Goal: Information Seeking & Learning: Check status

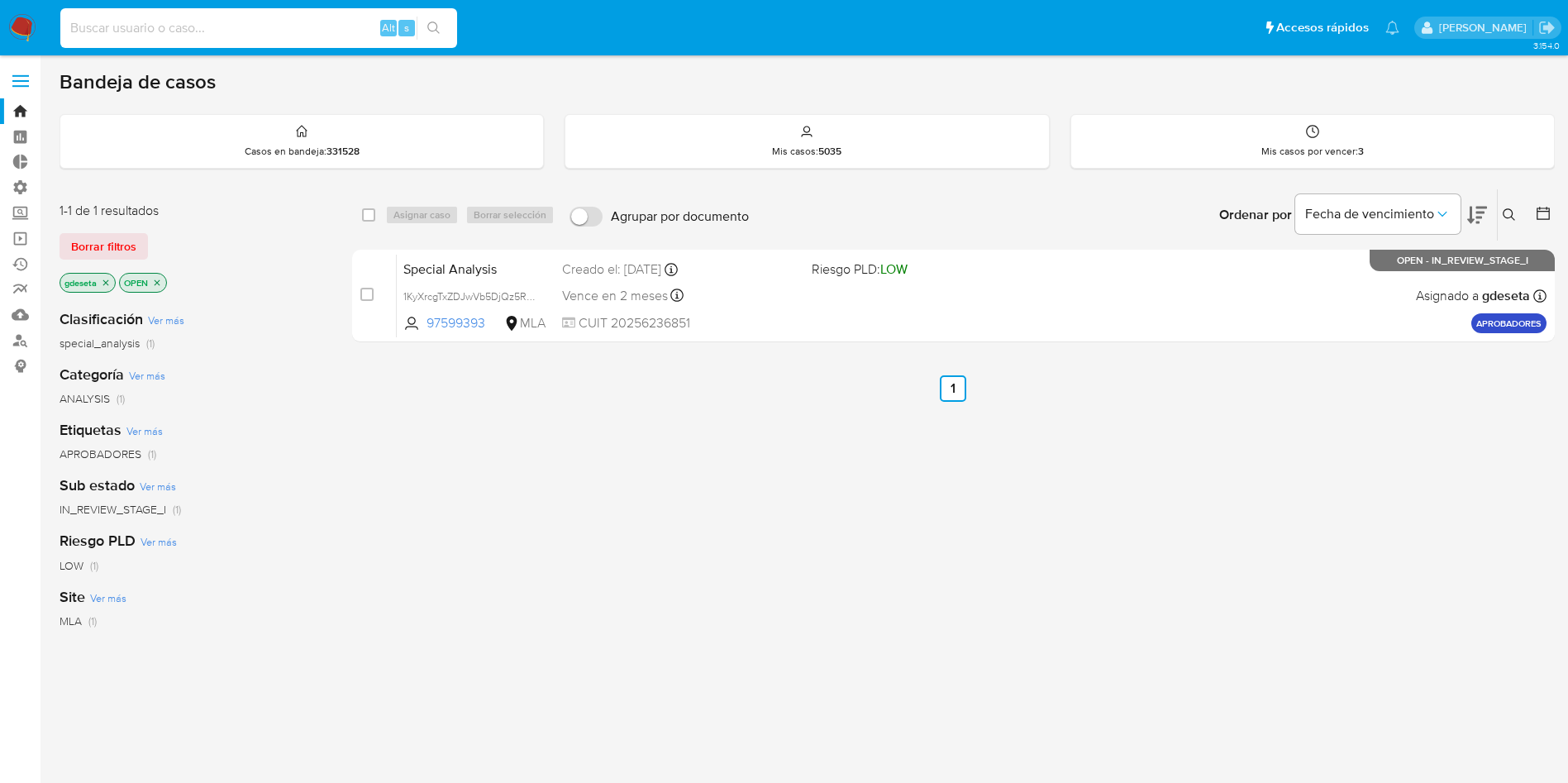
click at [354, 30] on input at bounding box center [258, 28] width 396 height 21
paste input "4090773"
type input "4090773"
click at [426, 30] on button "search-icon" at bounding box center [433, 28] width 34 height 23
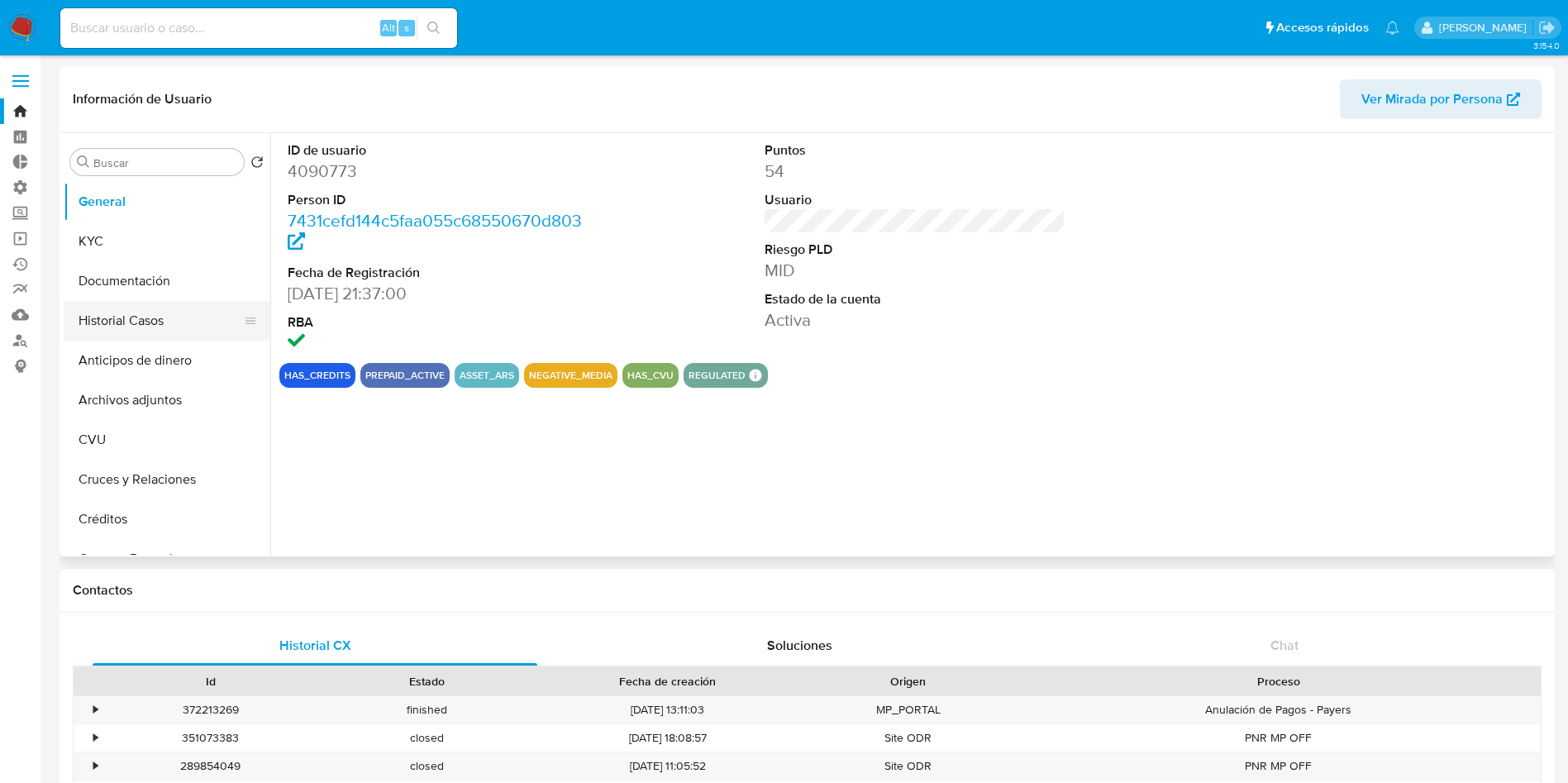
click at [163, 319] on button "Historial Casos" at bounding box center [160, 321] width 193 height 40
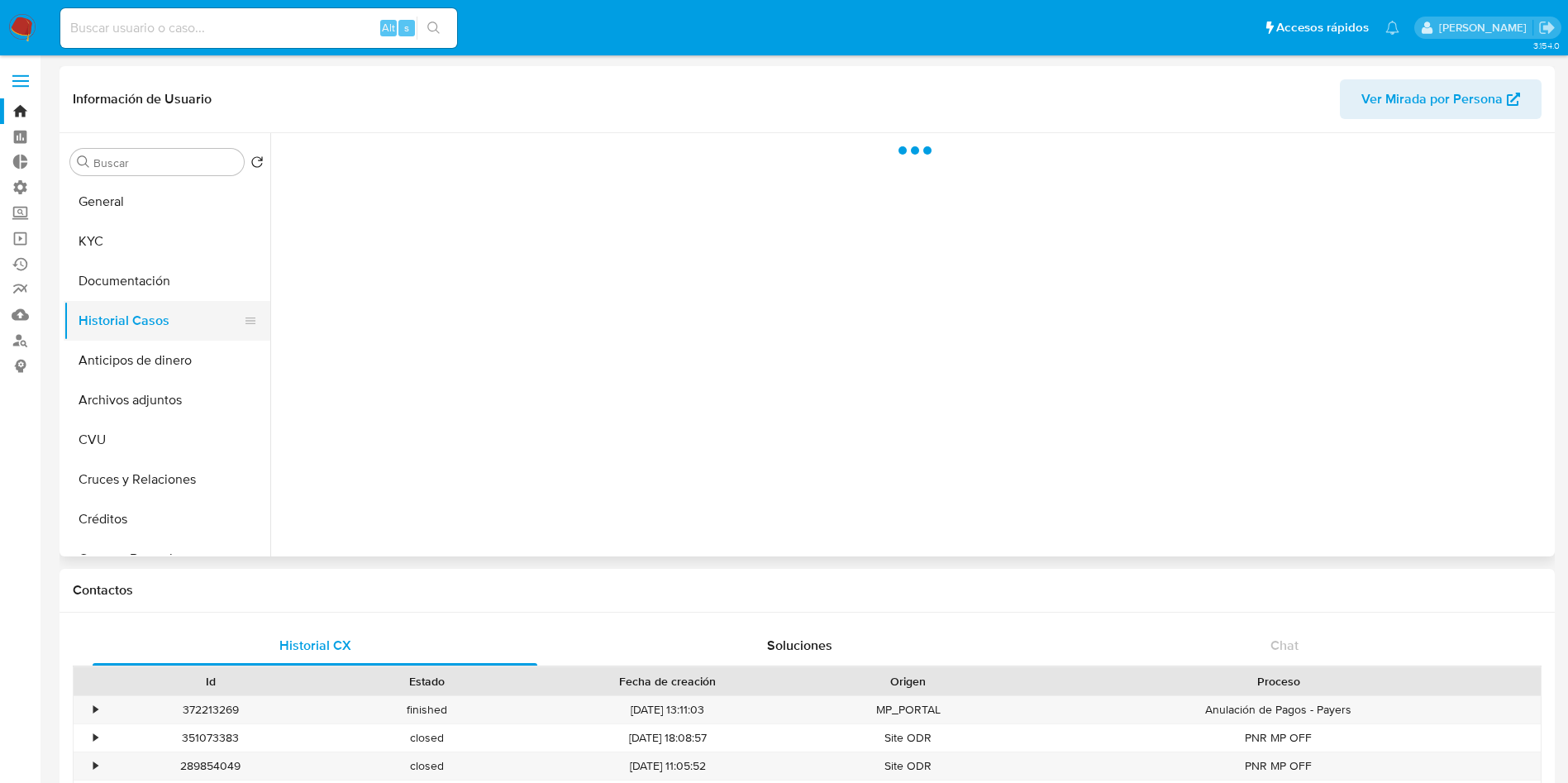
select select "10"
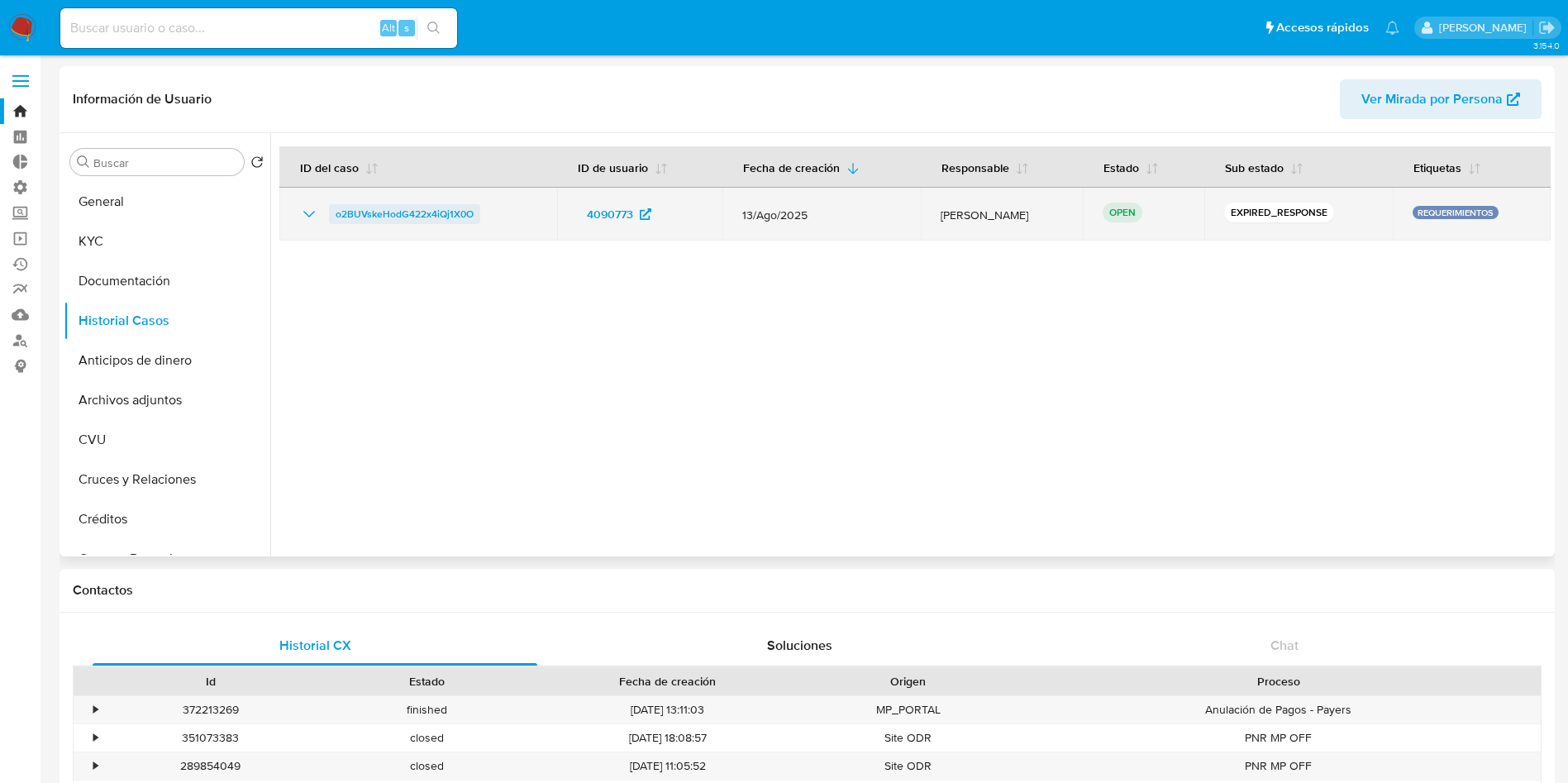
click at [454, 214] on span "o2BUVskeHodG422x4iQj1X0O" at bounding box center [404, 214] width 138 height 19
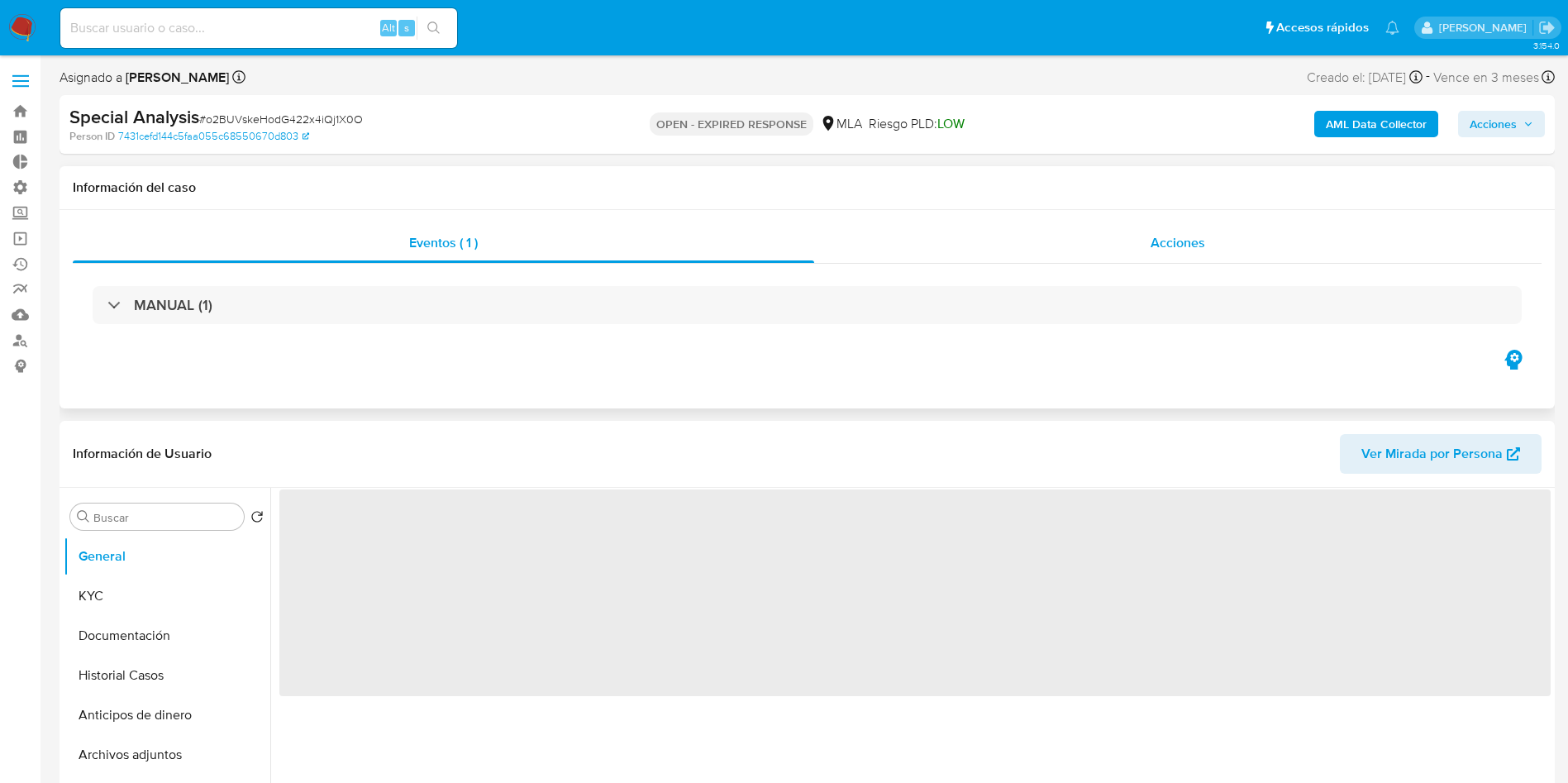
click at [1185, 247] on span "Acciones" at bounding box center [1177, 243] width 54 height 19
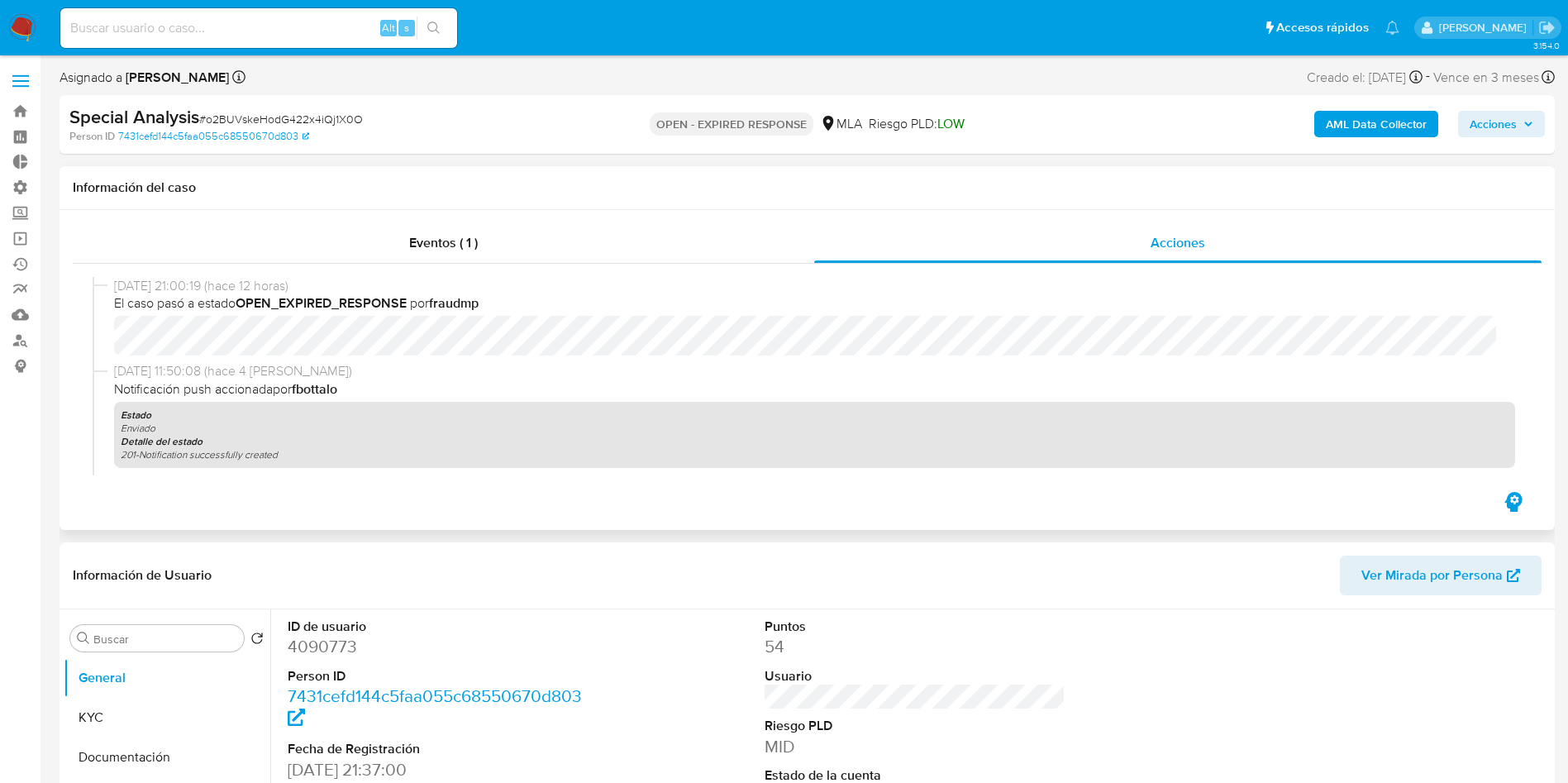
select select "10"
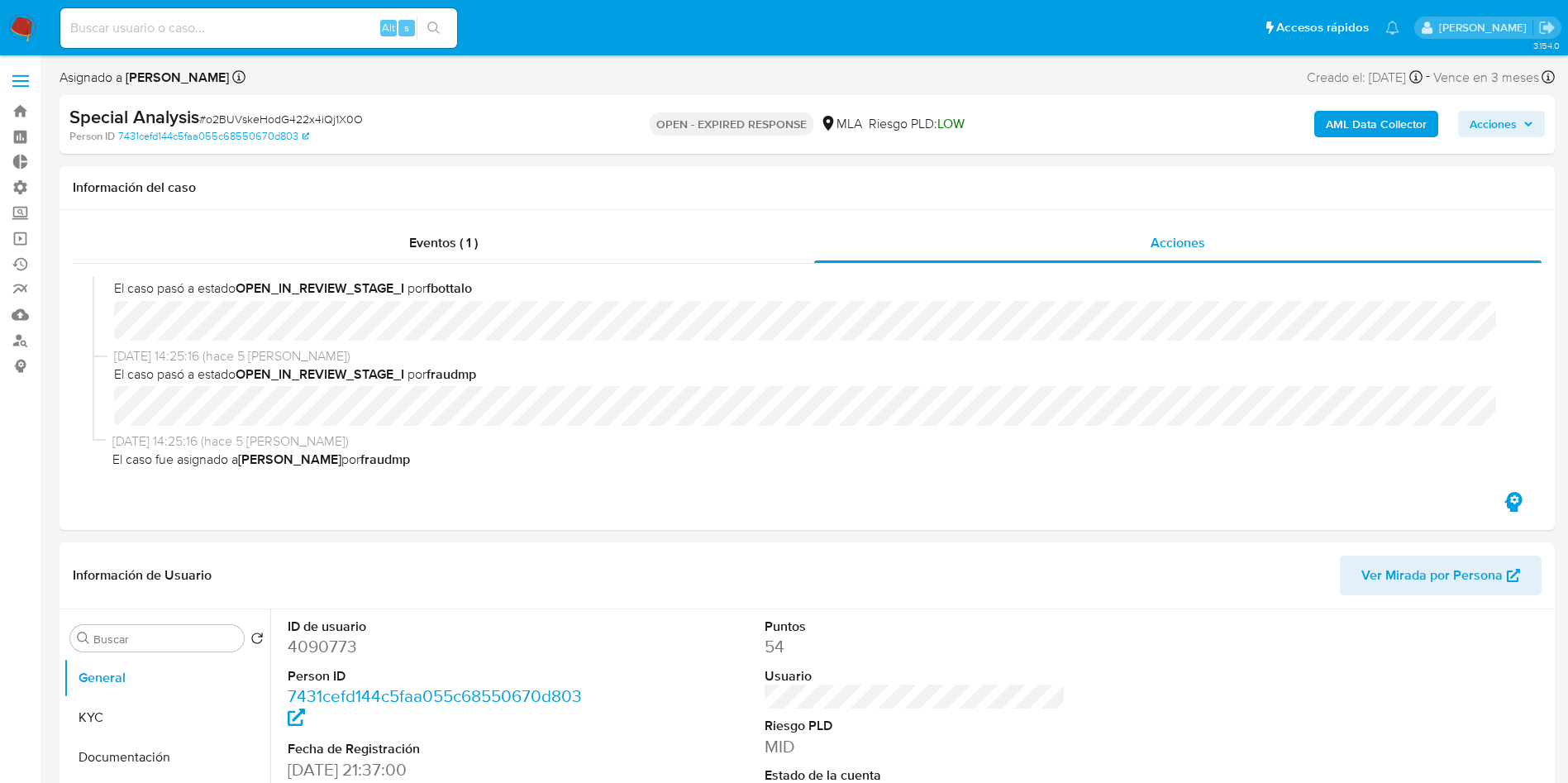
click at [313, 29] on input at bounding box center [258, 28] width 396 height 21
paste input "VbhEcAxZgvh5l0DV6BmTo3G6"
type input "VbhEcAxZgvh5l0DV6BmTo3G6"
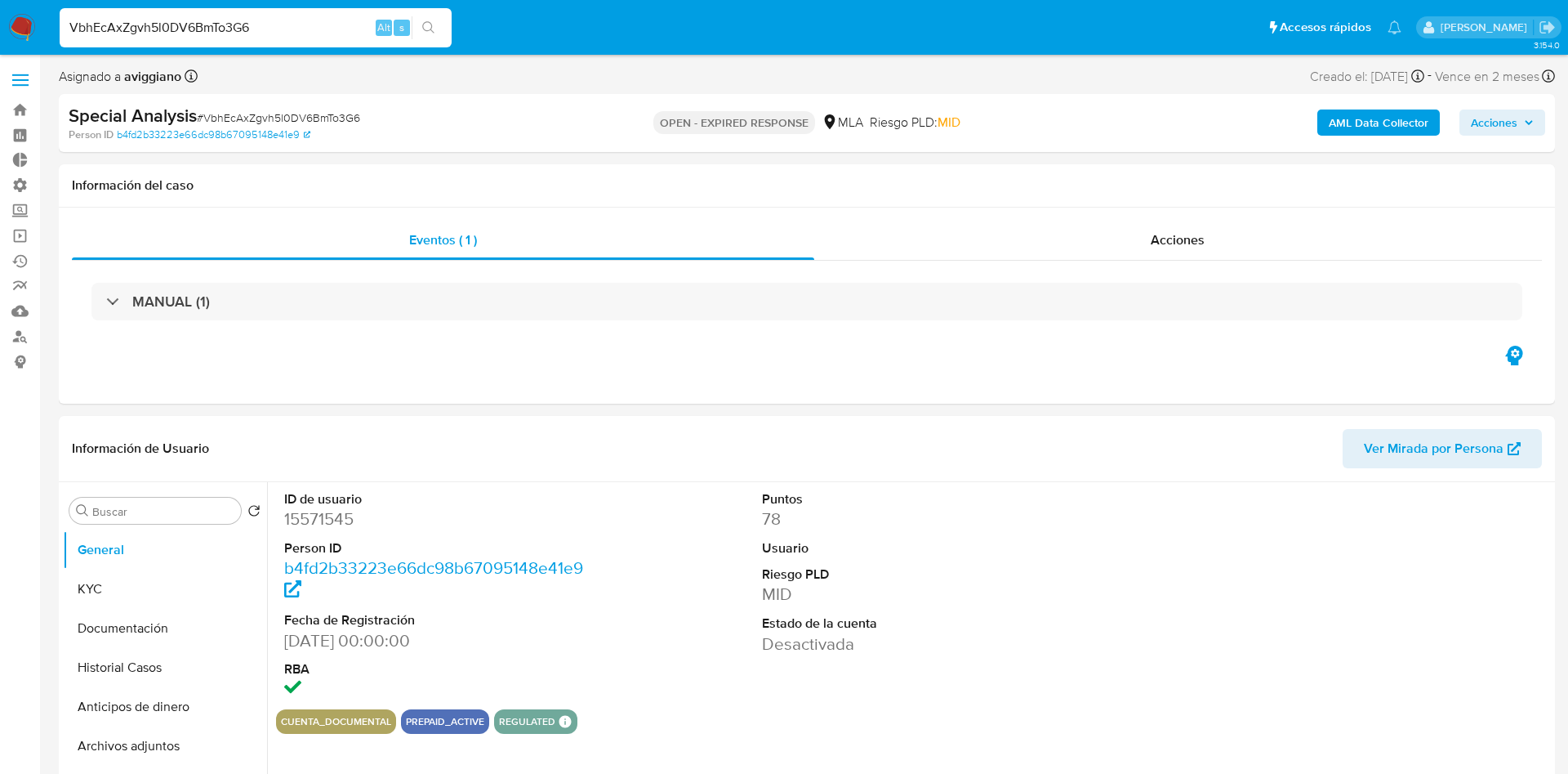
select select "10"
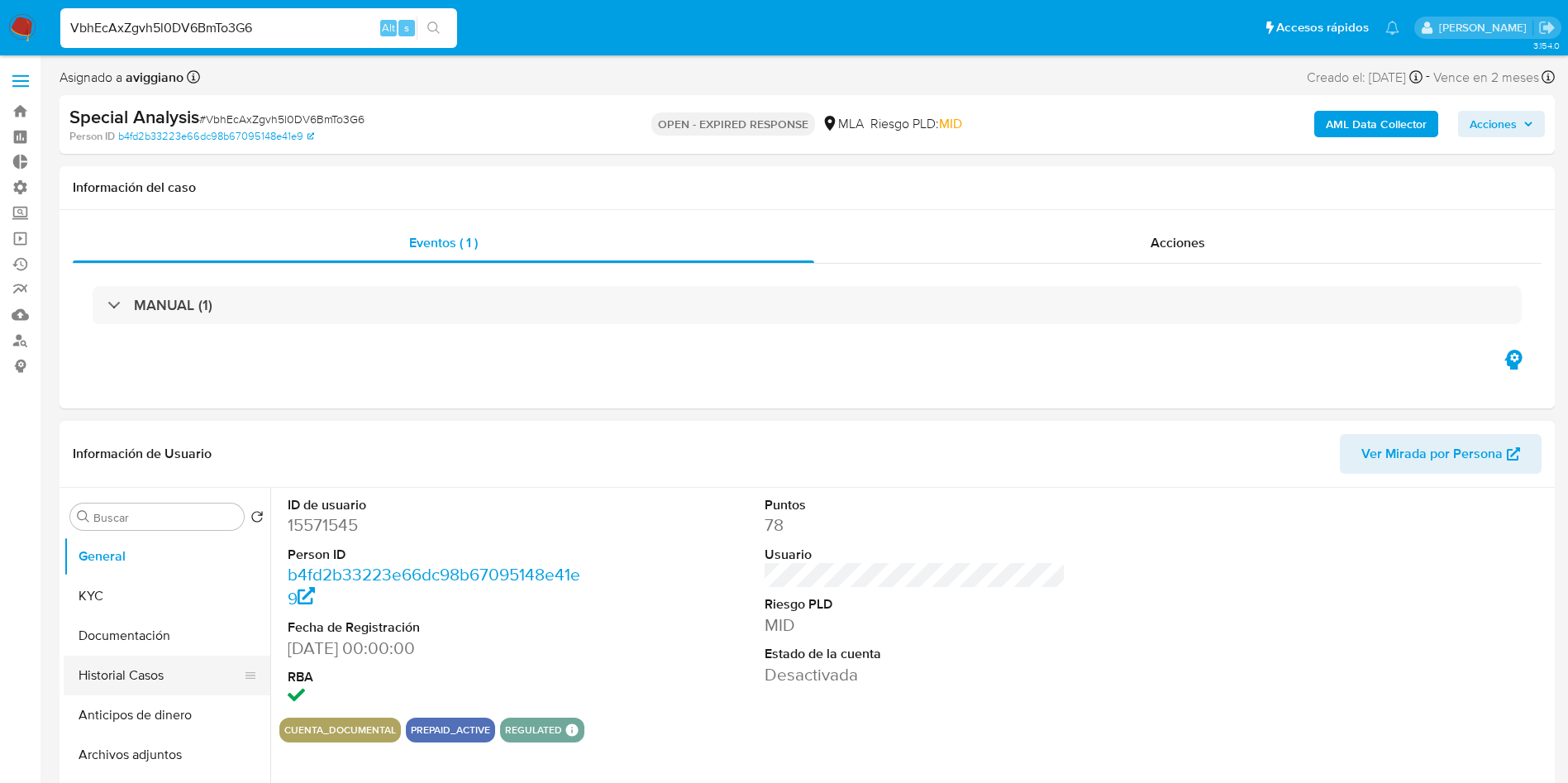
click at [141, 676] on button "Historial Casos" at bounding box center [160, 675] width 193 height 40
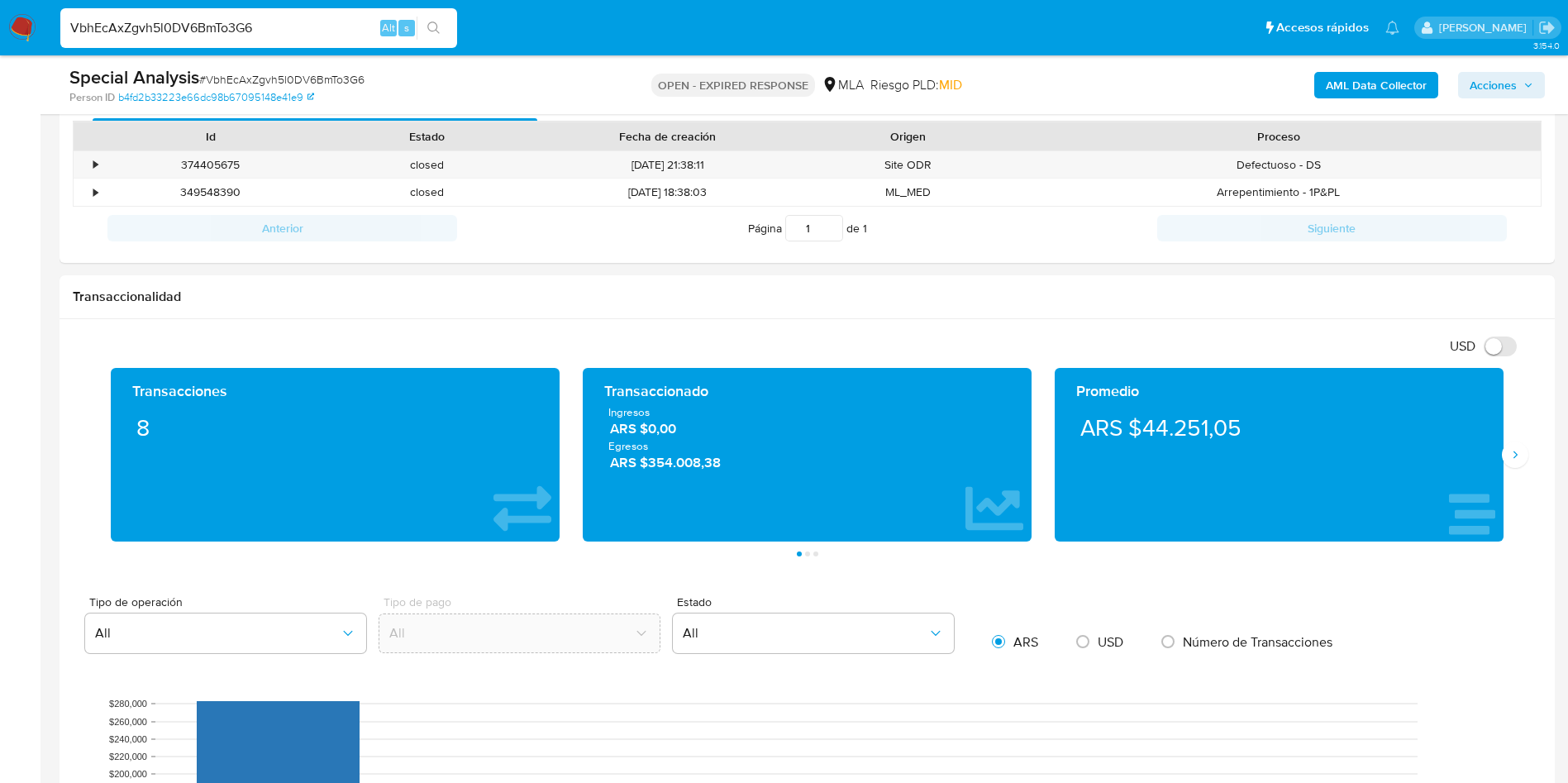
scroll to position [239, 0]
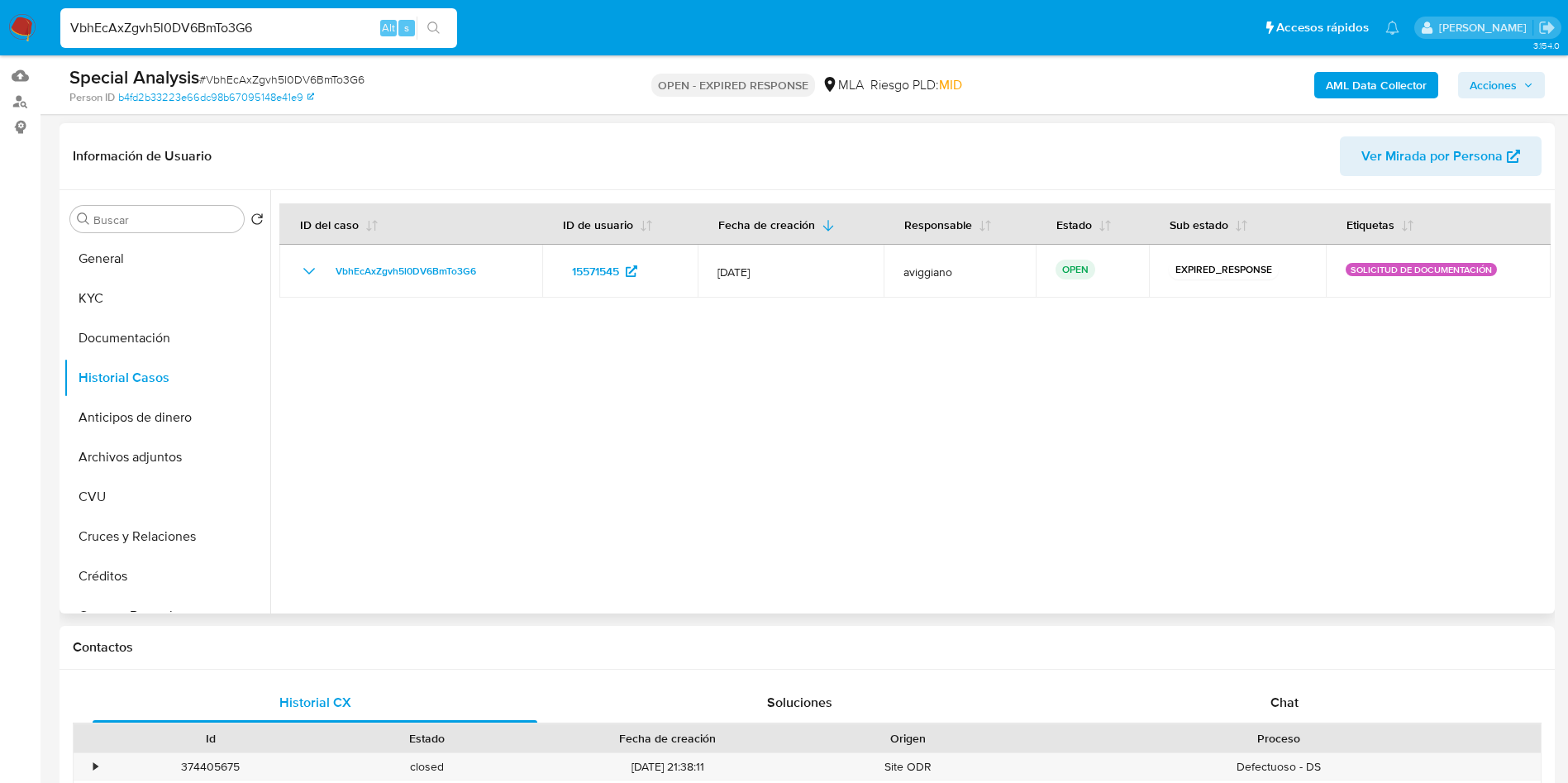
click at [1402, 158] on span "Ver Mirada por Persona" at bounding box center [1431, 155] width 141 height 40
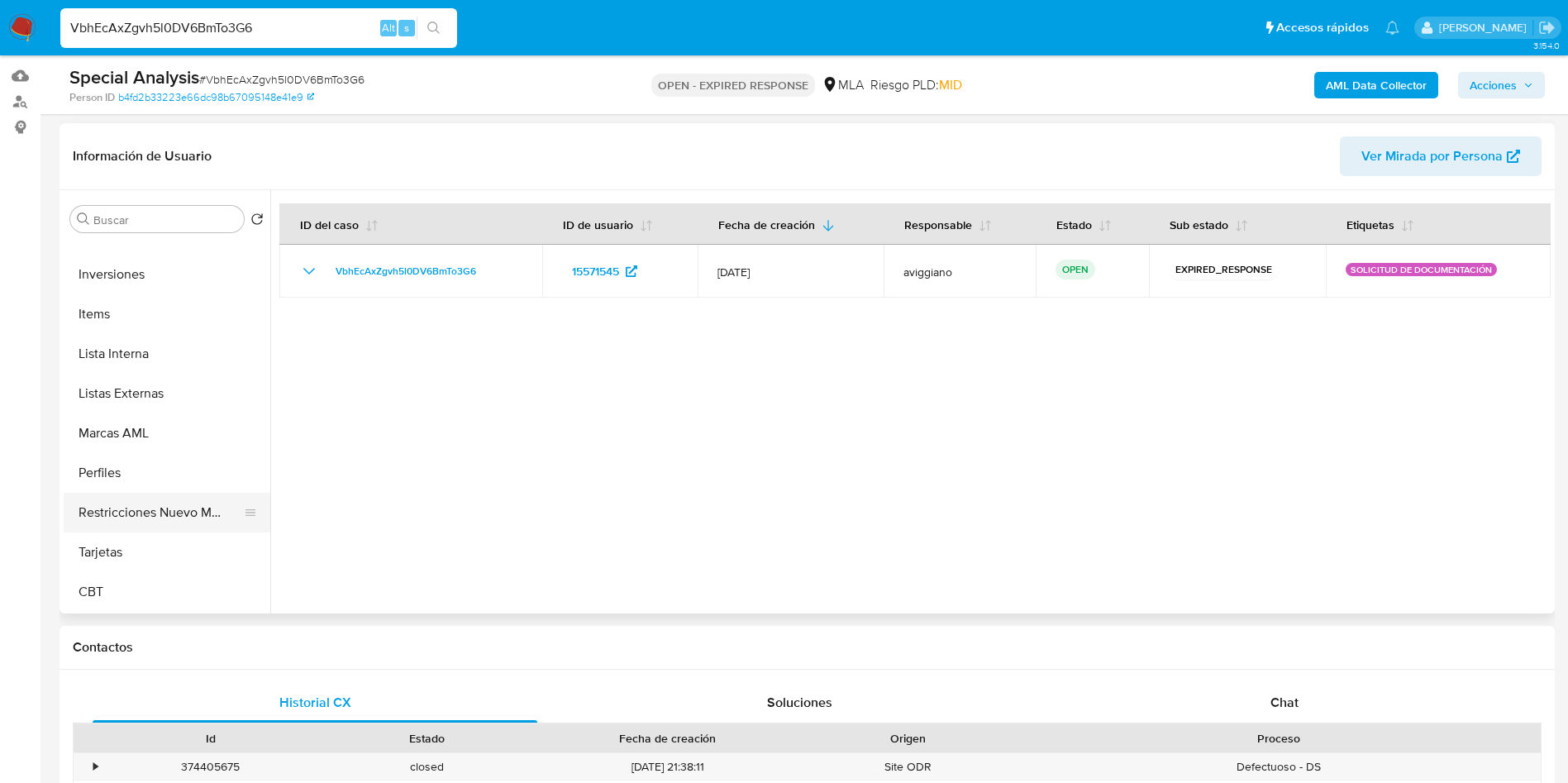
click at [165, 510] on button "Restricciones Nuevo Mundo" at bounding box center [160, 512] width 193 height 40
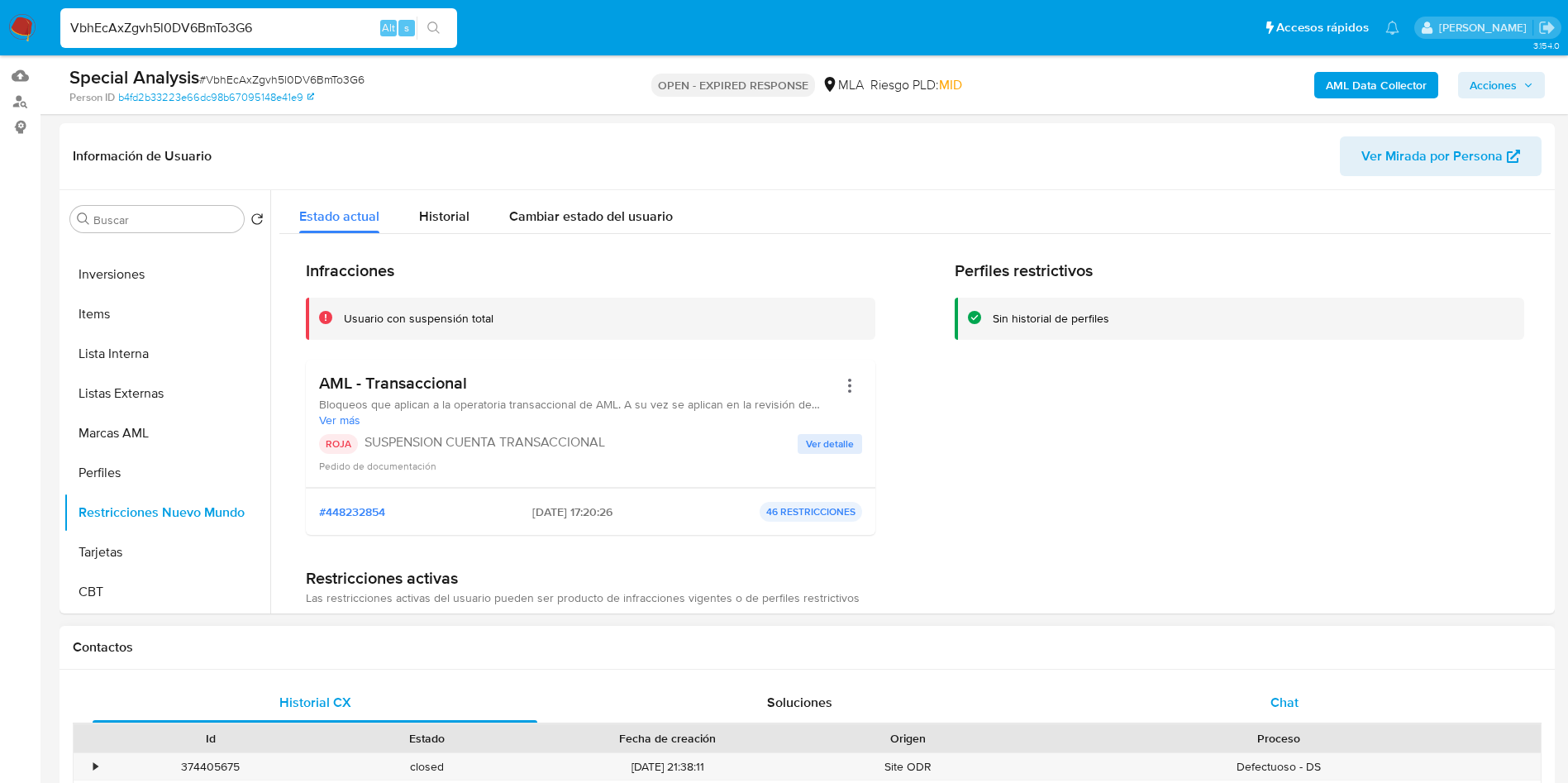
click at [1323, 690] on div "Chat" at bounding box center [1284, 702] width 445 height 40
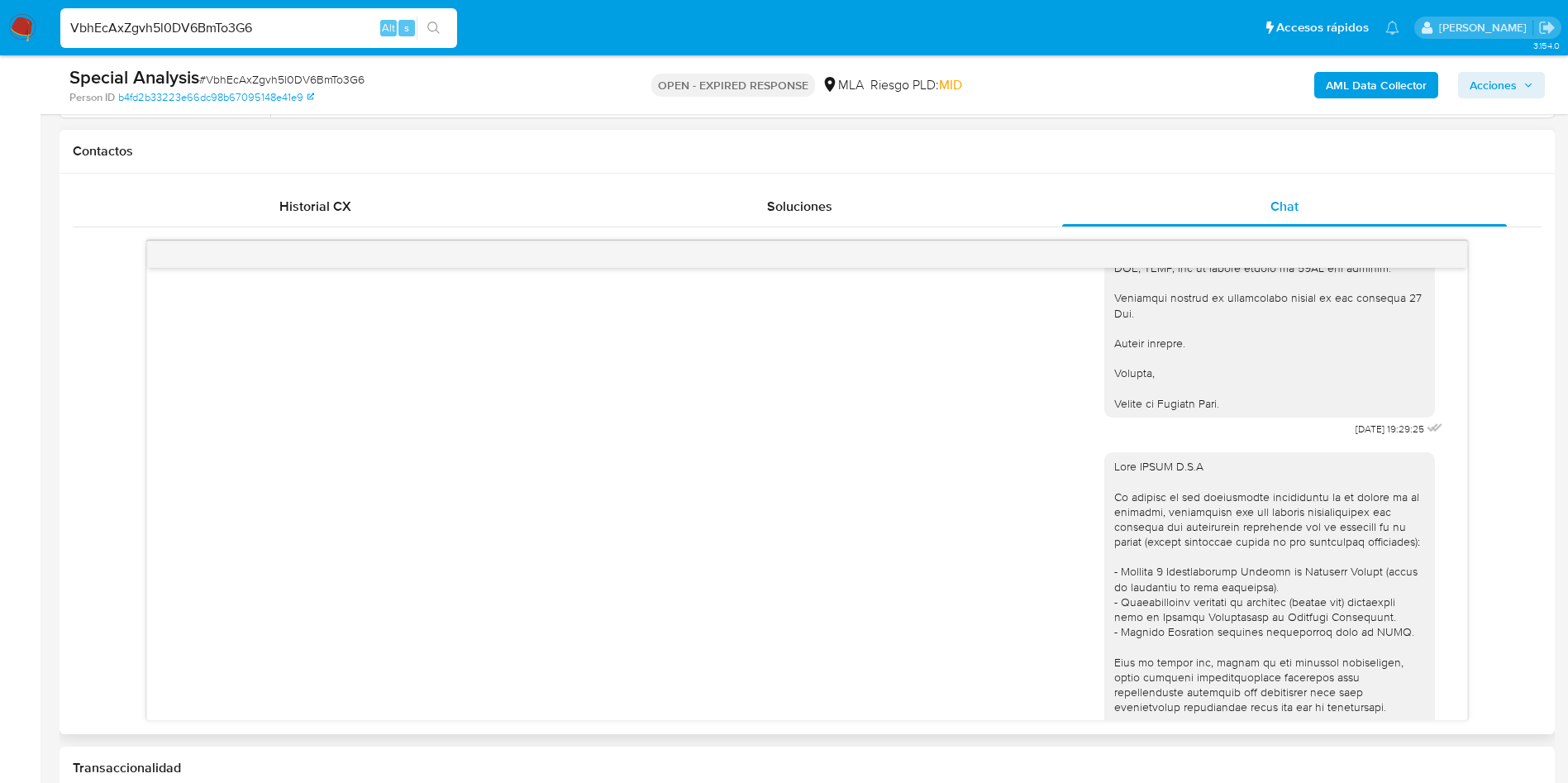
scroll to position [728, 0]
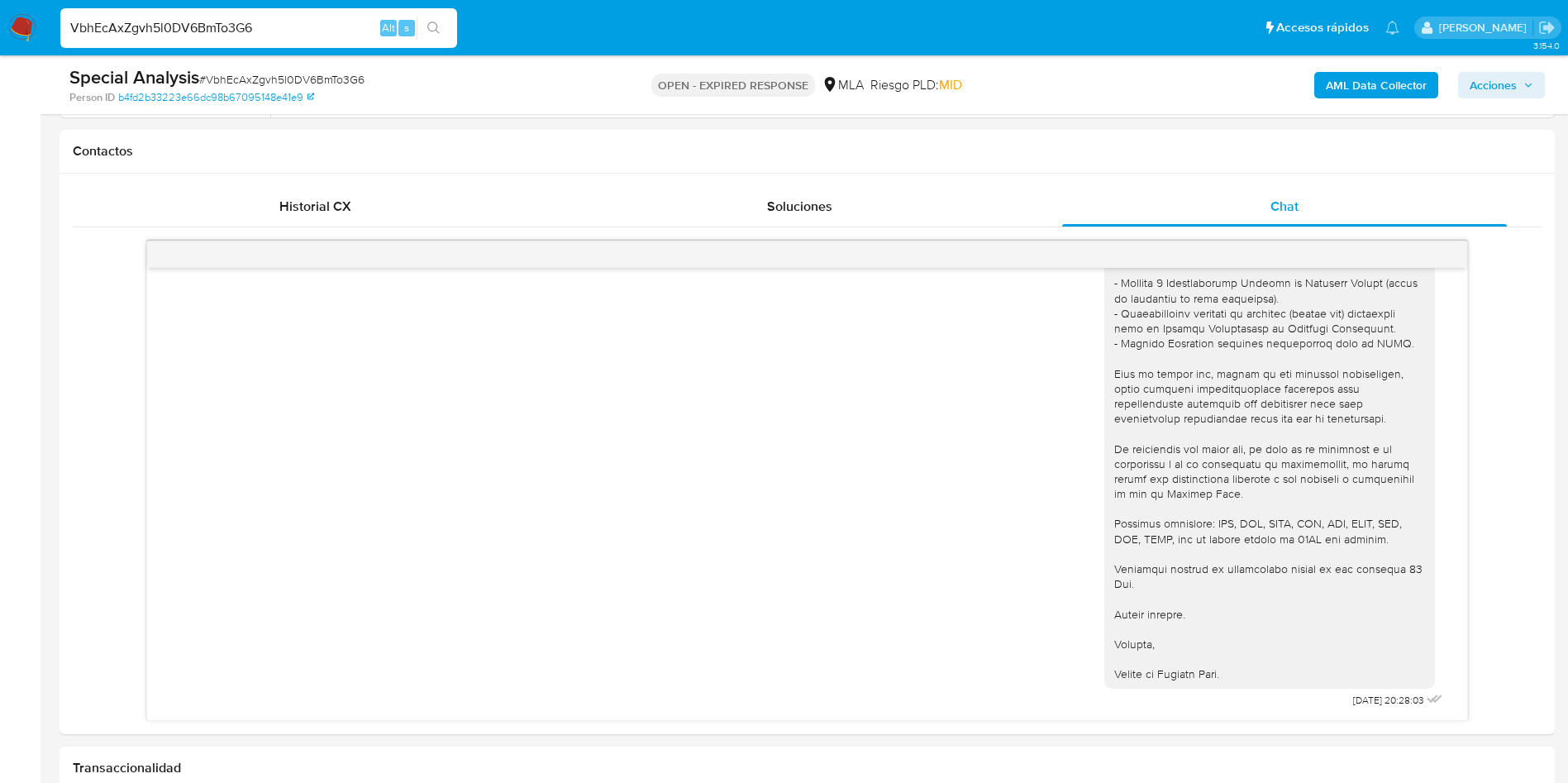
click at [313, 25] on input "VbhEcAxZgvh5l0DV6BmTo3G6" at bounding box center [258, 28] width 396 height 21
paste input "2267453943"
type input "2267453943"
click at [437, 30] on icon "search-icon" at bounding box center [434, 28] width 14 height 14
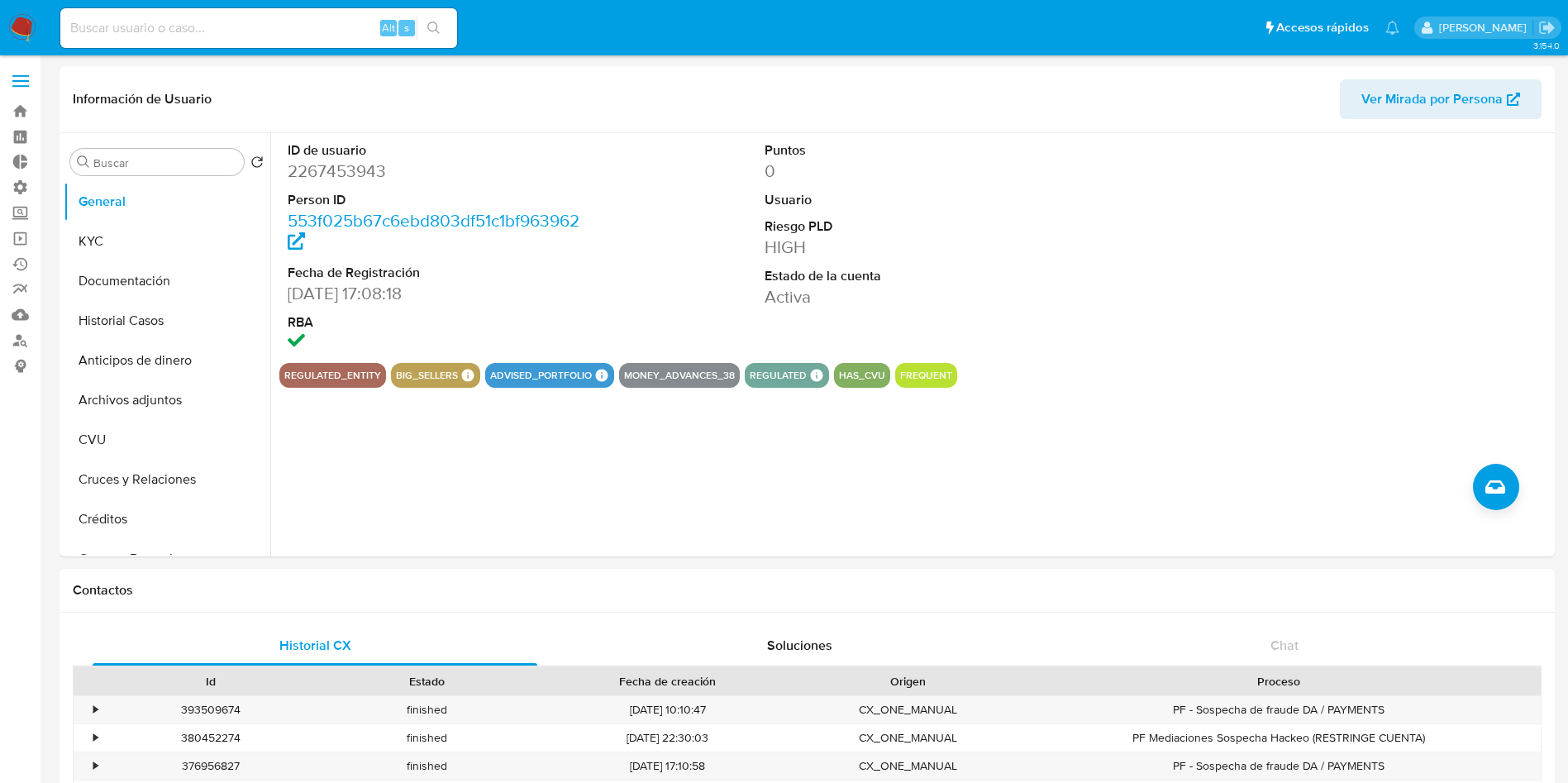
select select "10"
click at [135, 307] on button "Historial Casos" at bounding box center [160, 321] width 193 height 40
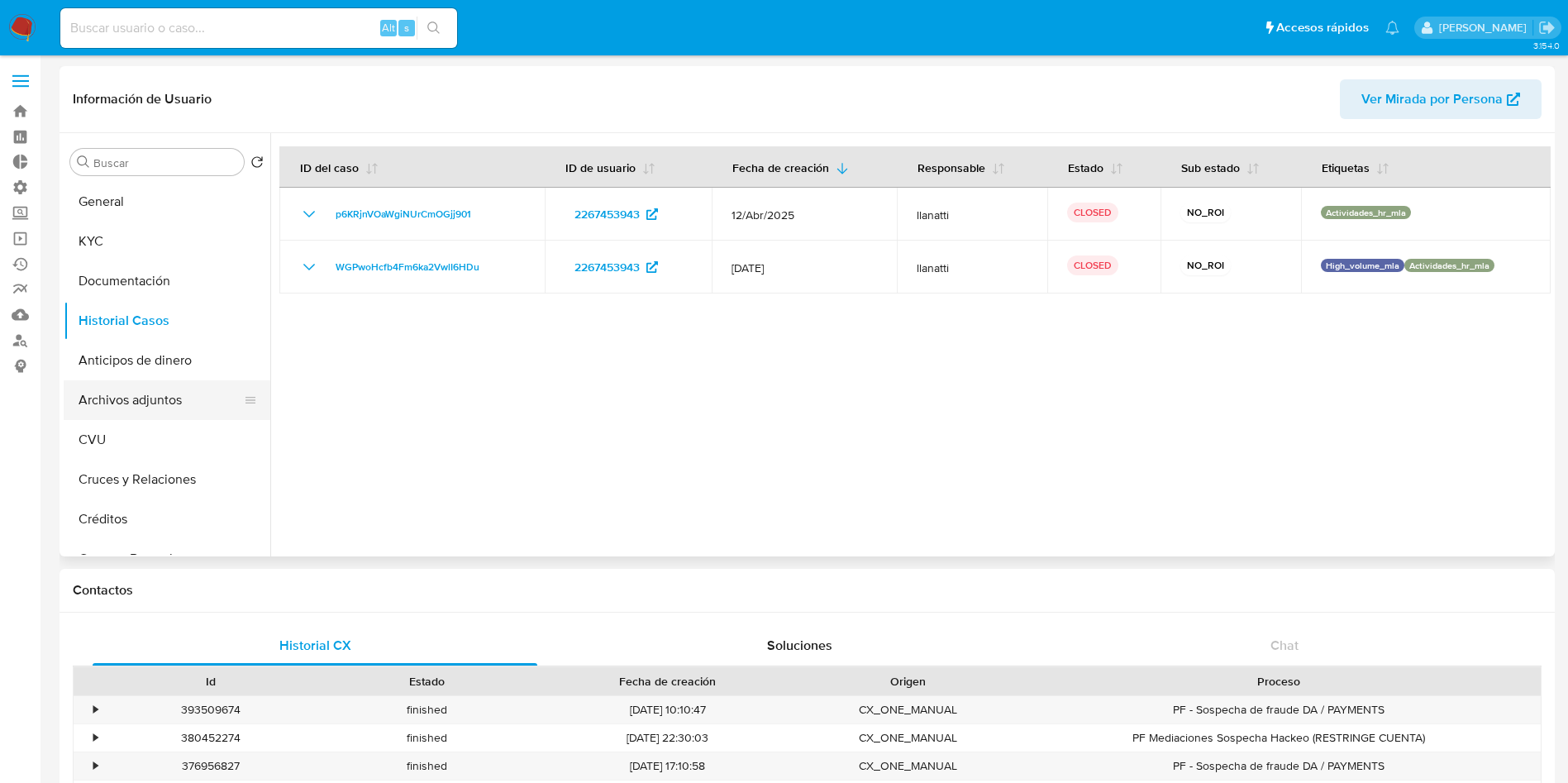
click at [180, 391] on button "Archivos adjuntos" at bounding box center [160, 399] width 193 height 40
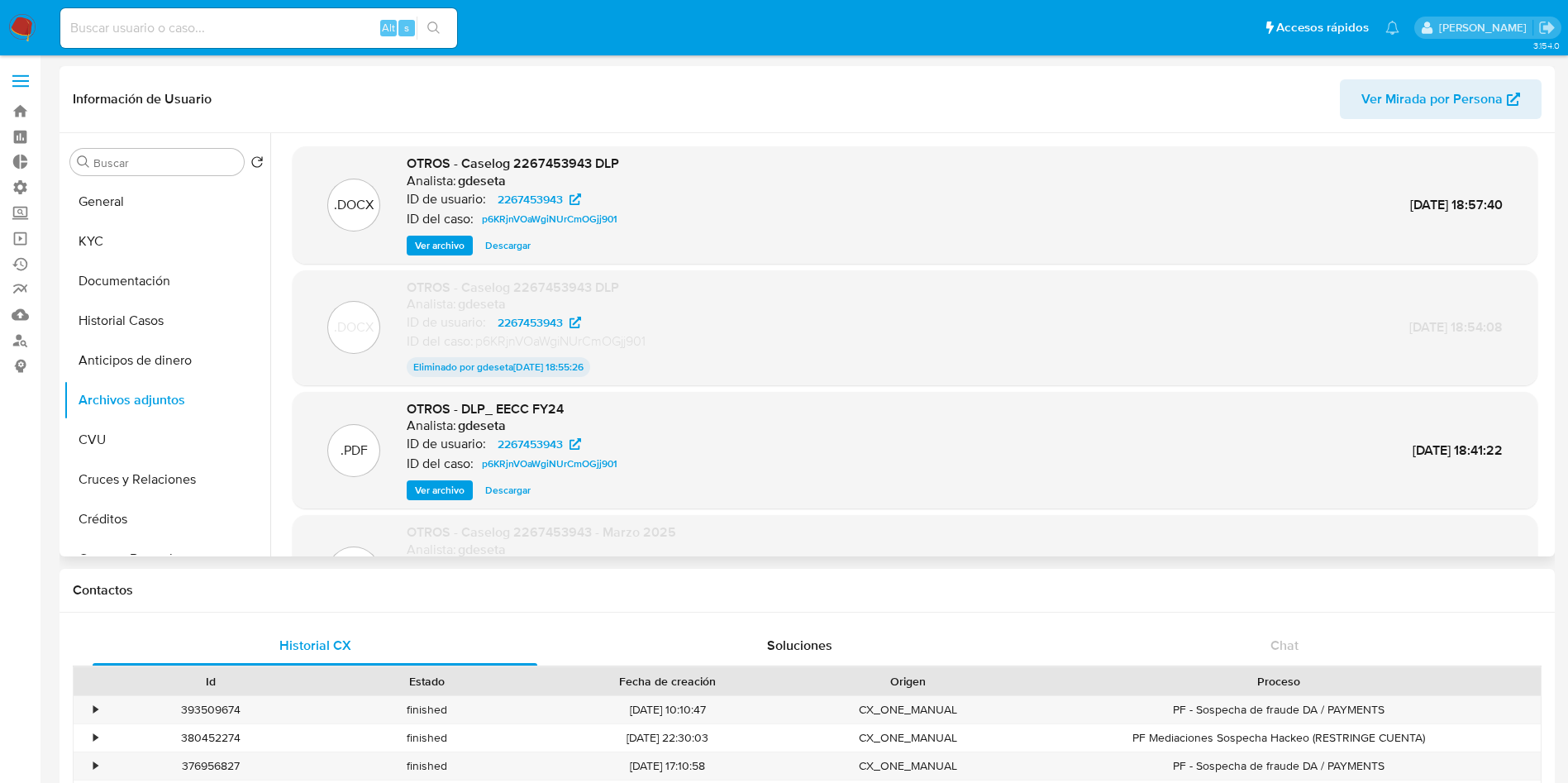
click at [436, 244] on span "Ver archivo" at bounding box center [439, 245] width 50 height 17
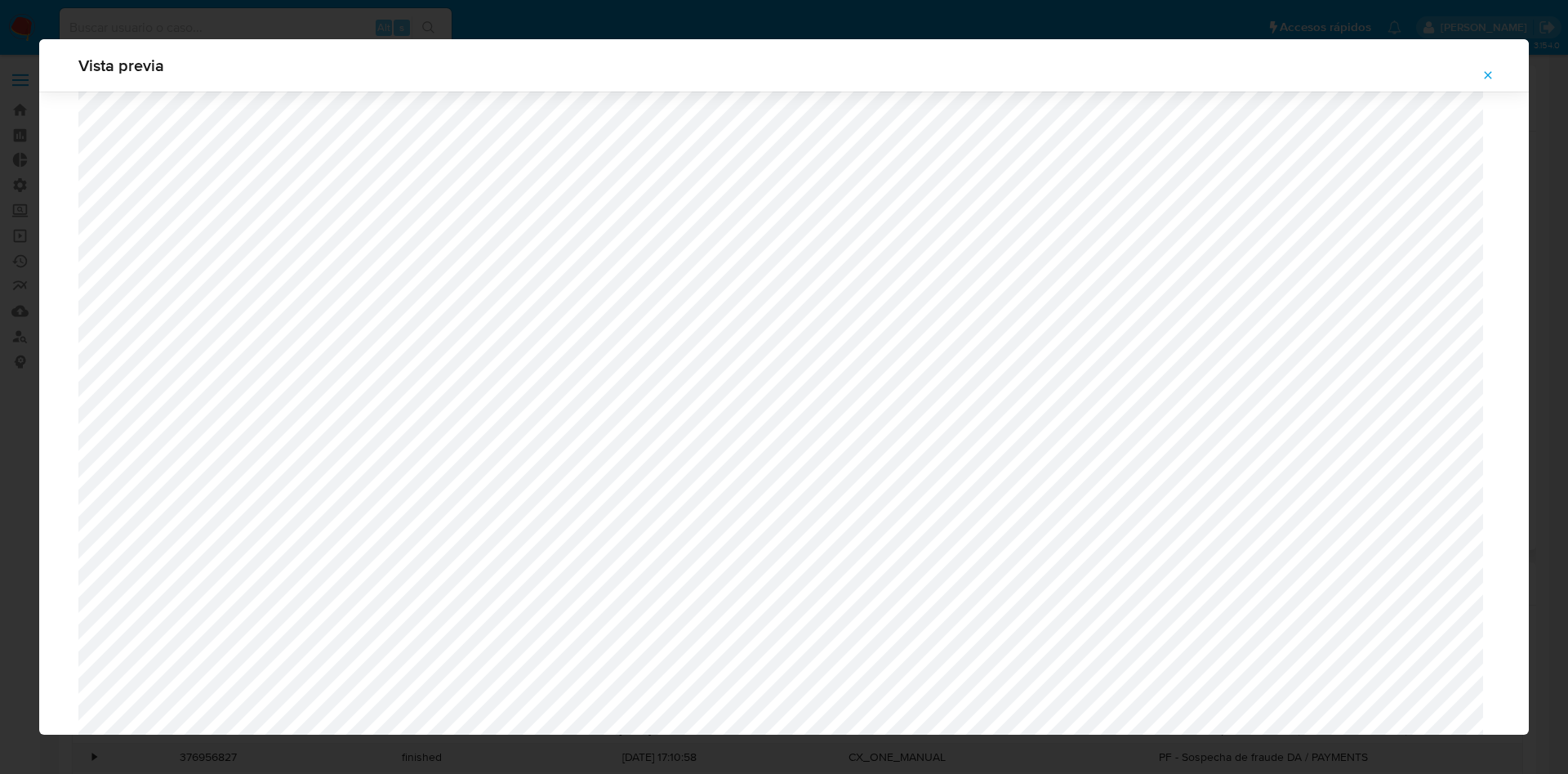
scroll to position [580, 0]
click at [1487, 74] on icon "Attachment preview" at bounding box center [1489, 75] width 8 height 8
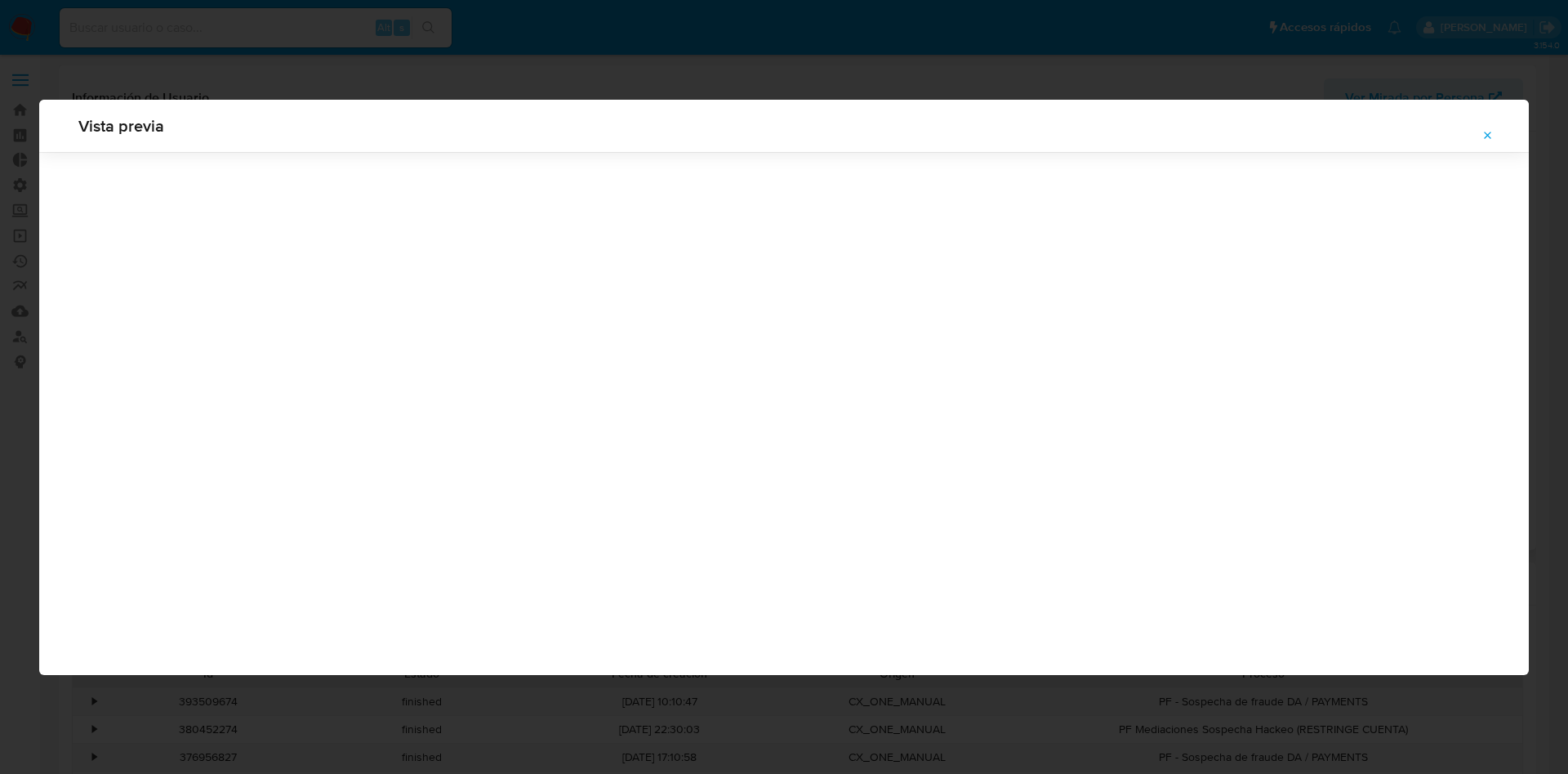
scroll to position [0, 0]
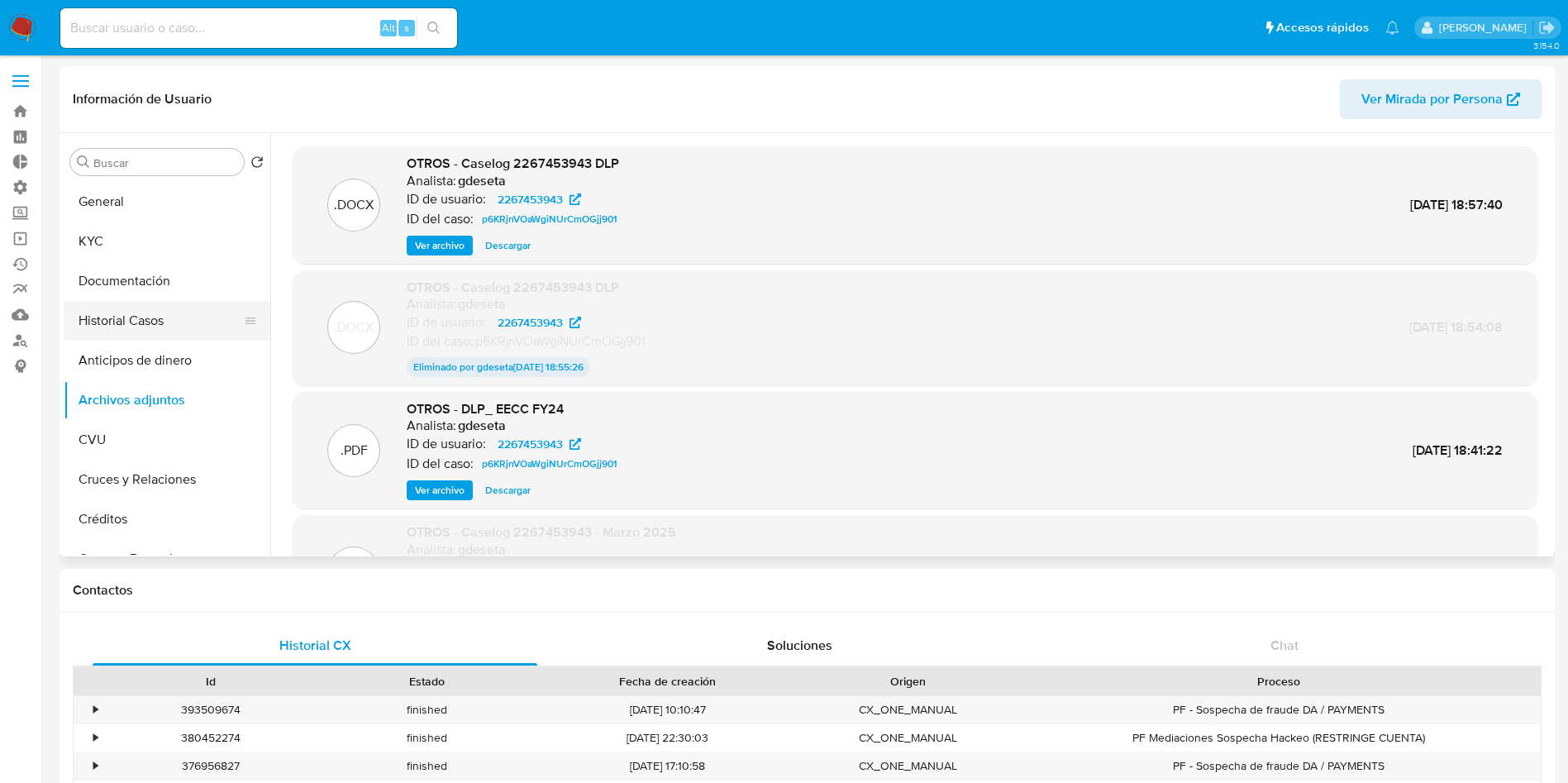
click at [145, 323] on button "Historial Casos" at bounding box center [160, 321] width 193 height 40
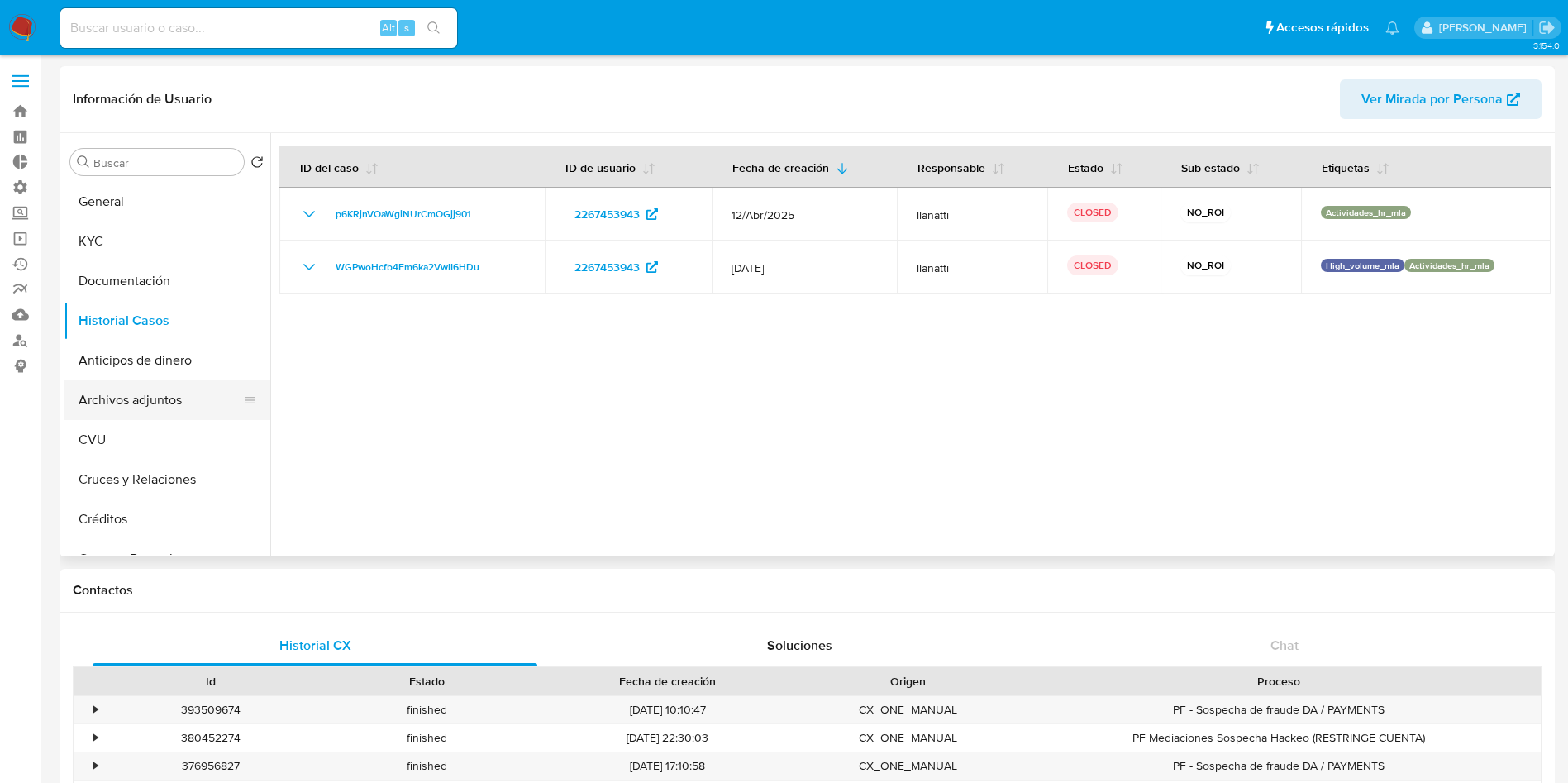
click at [166, 401] on button "Archivos adjuntos" at bounding box center [160, 399] width 193 height 40
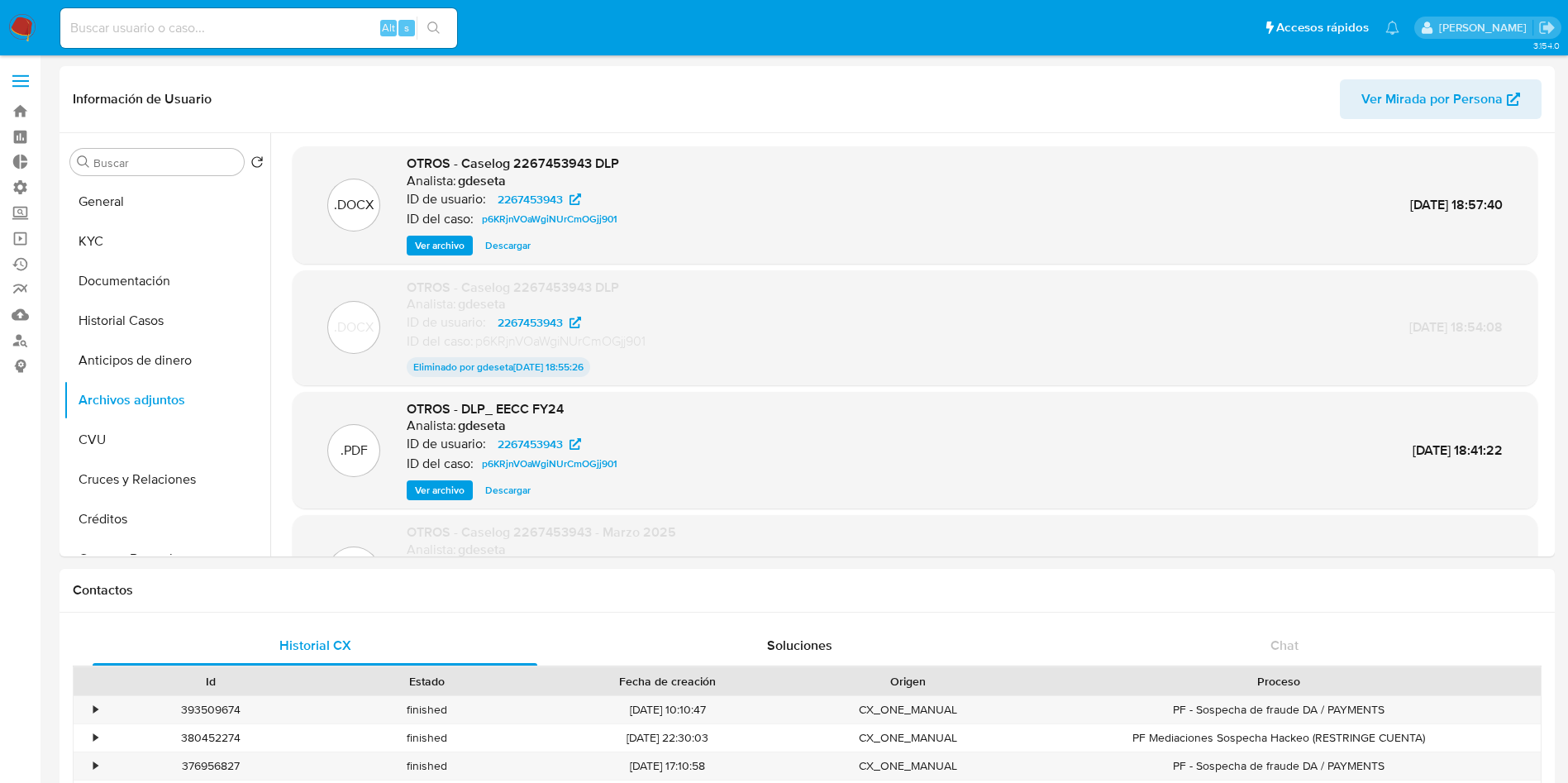
click at [433, 247] on span "Ver archivo" at bounding box center [439, 245] width 50 height 17
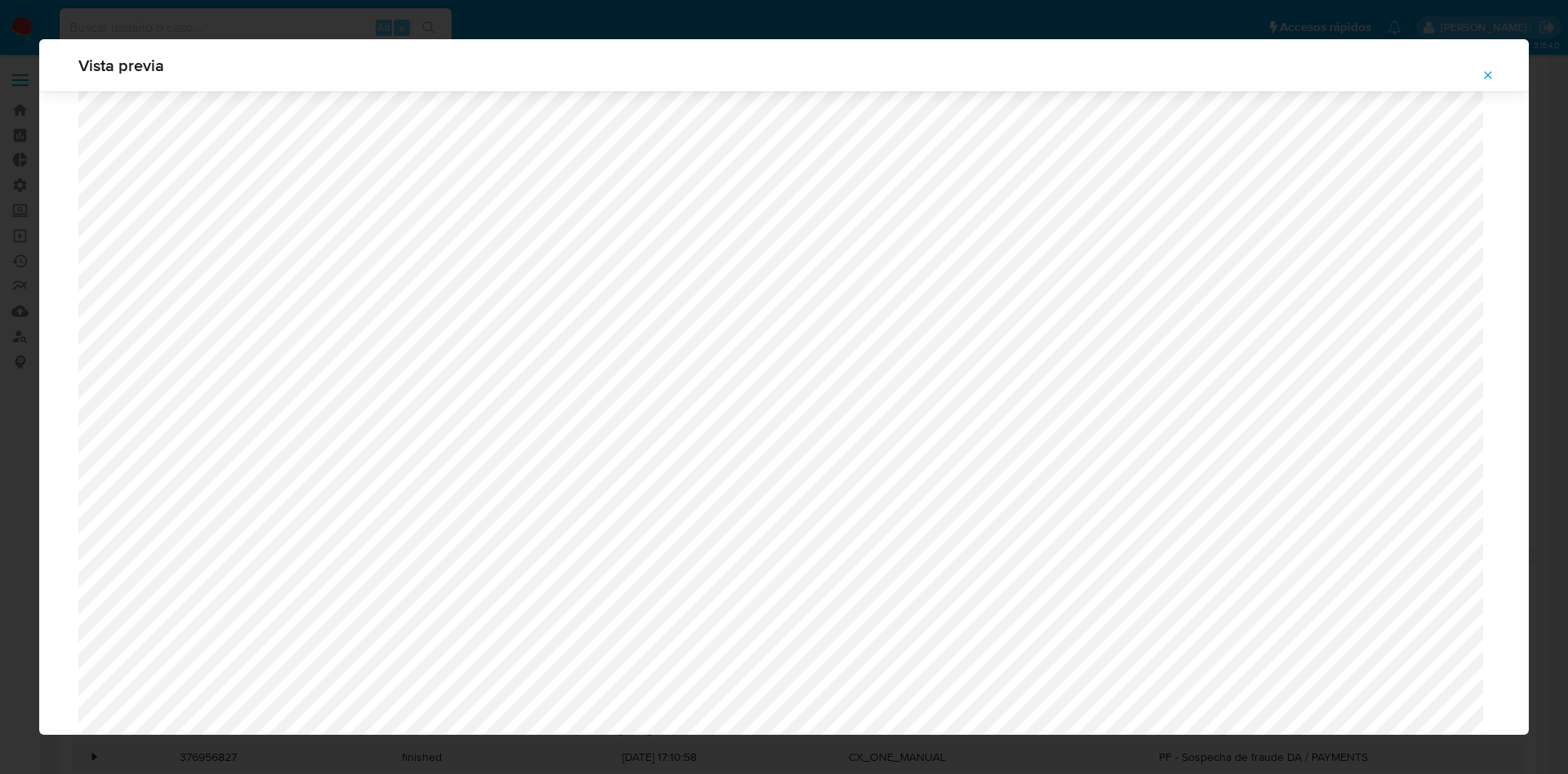
scroll to position [580, 0]
click at [1493, 82] on span "Attachment preview" at bounding box center [1488, 75] width 13 height 23
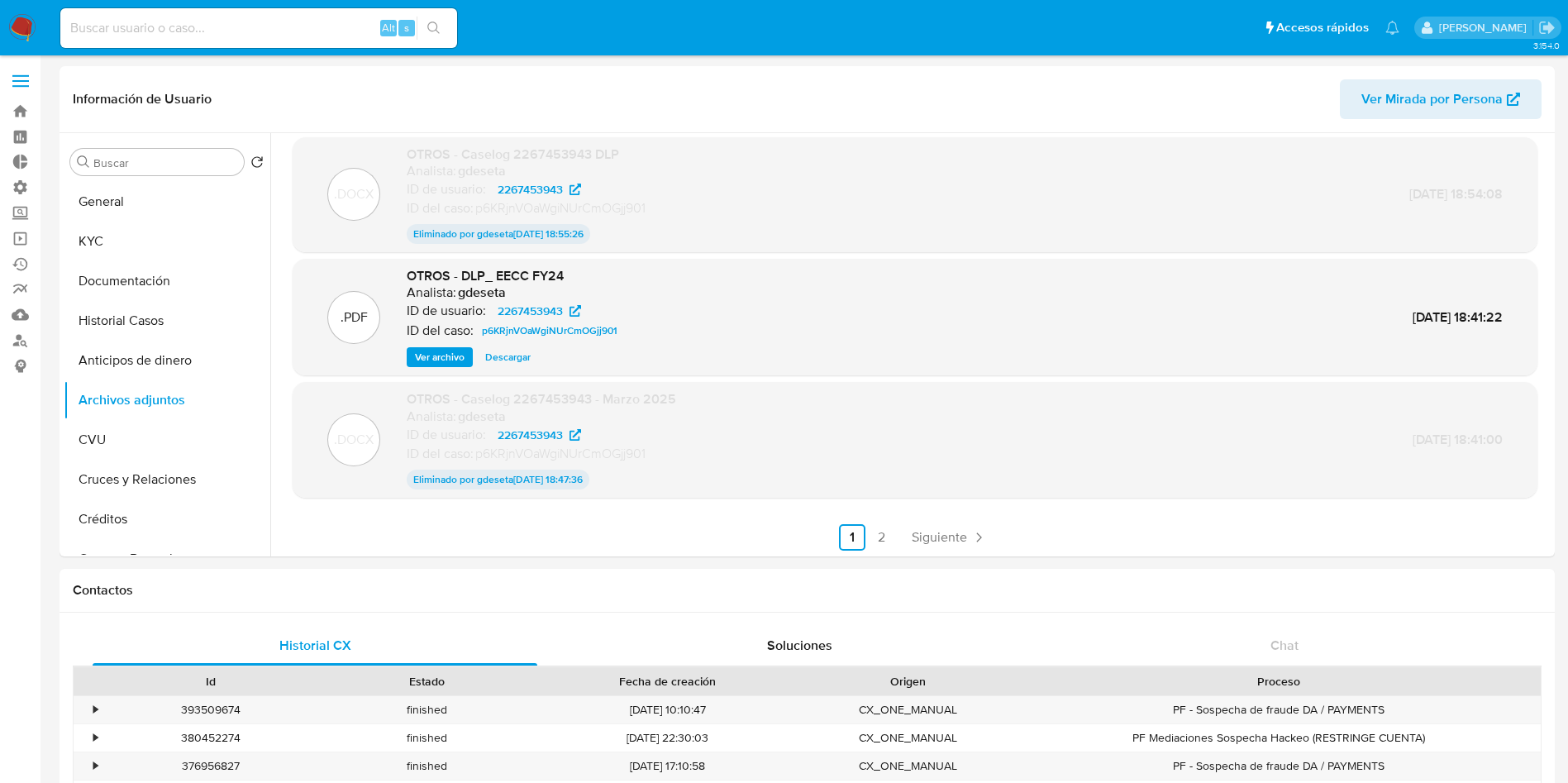
scroll to position [136, 0]
click at [952, 535] on span "Siguiente" at bounding box center [938, 535] width 55 height 14
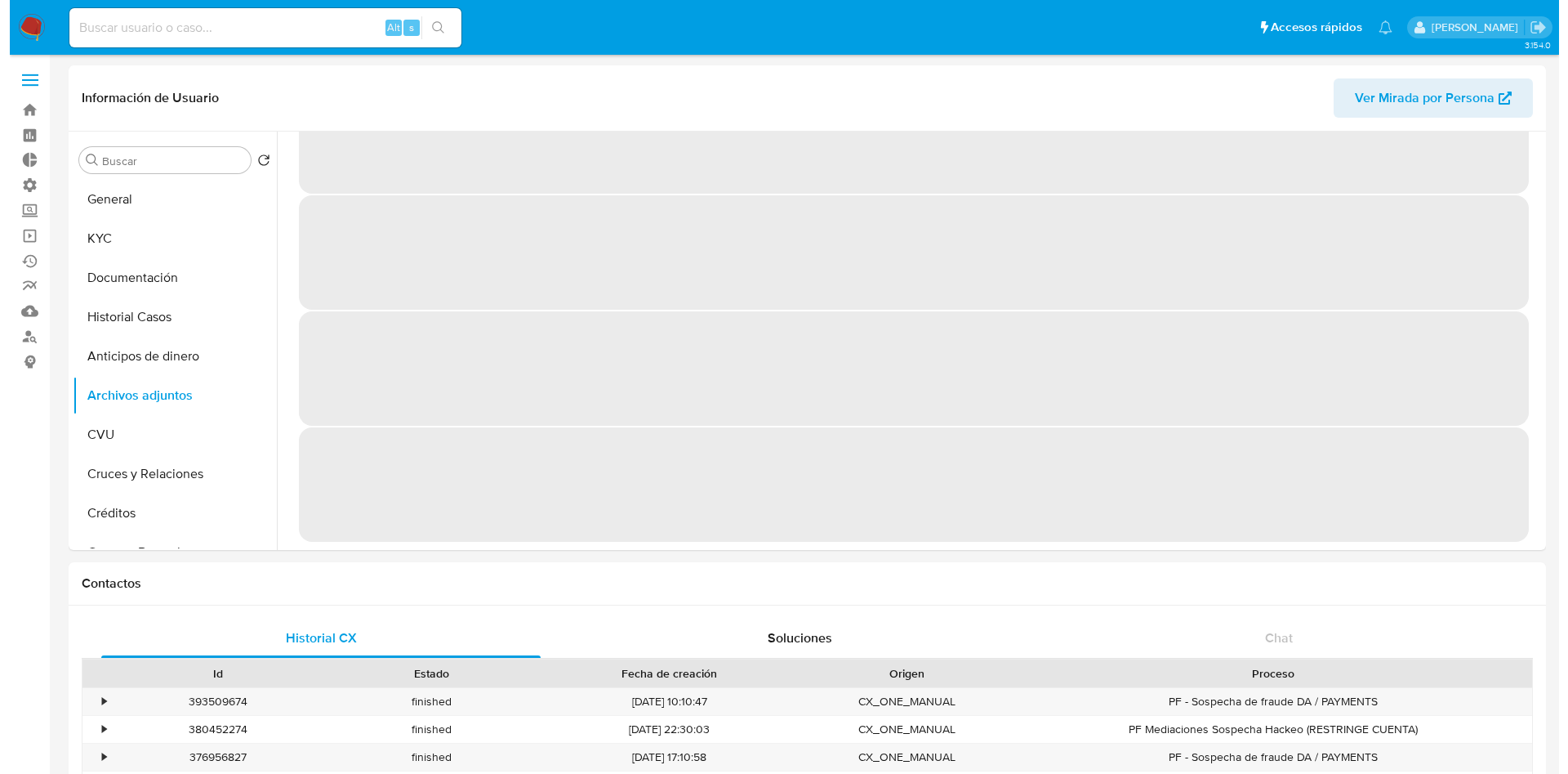
scroll to position [0, 0]
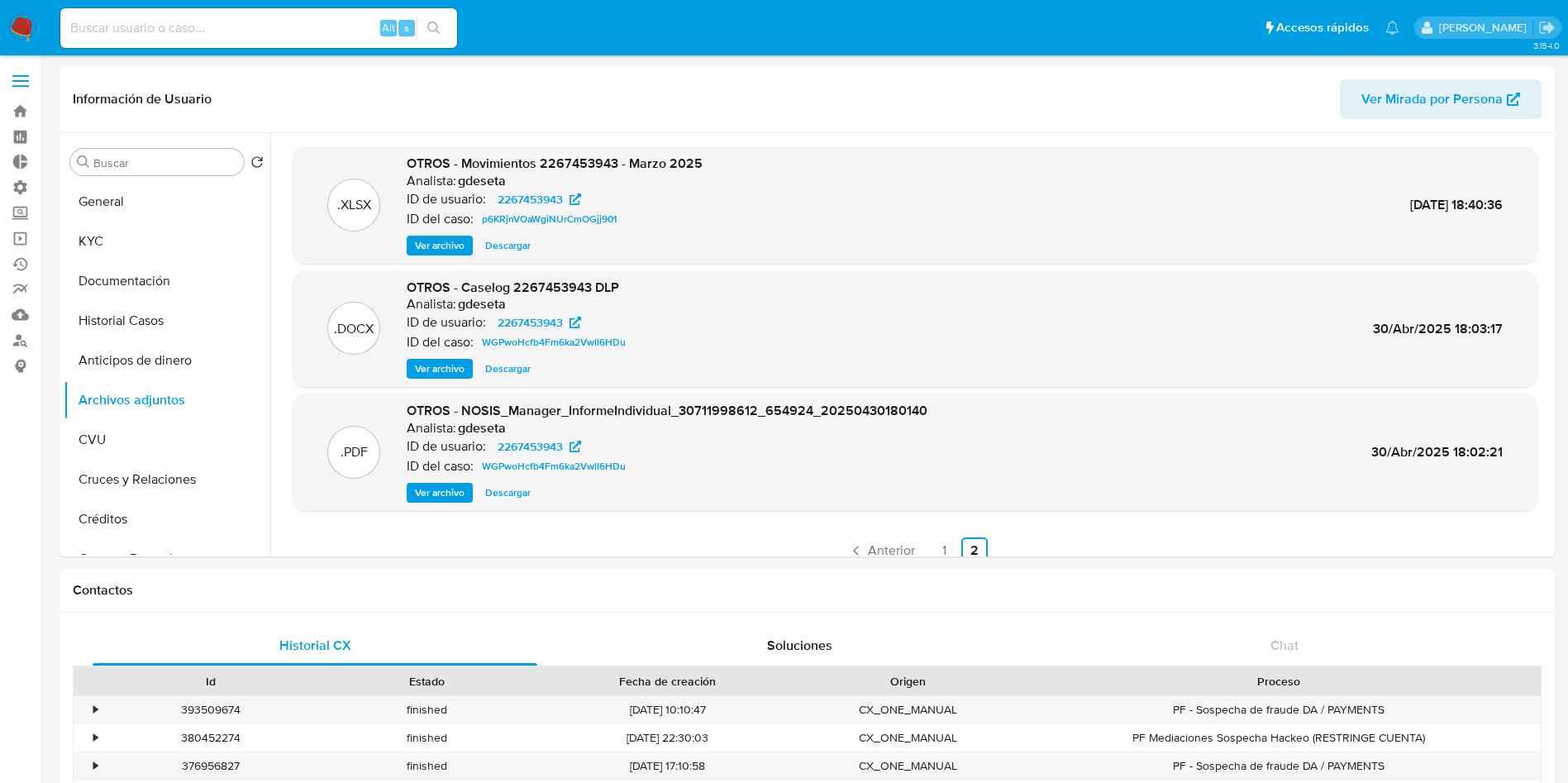
click at [449, 373] on span "Ver archivo" at bounding box center [439, 368] width 50 height 17
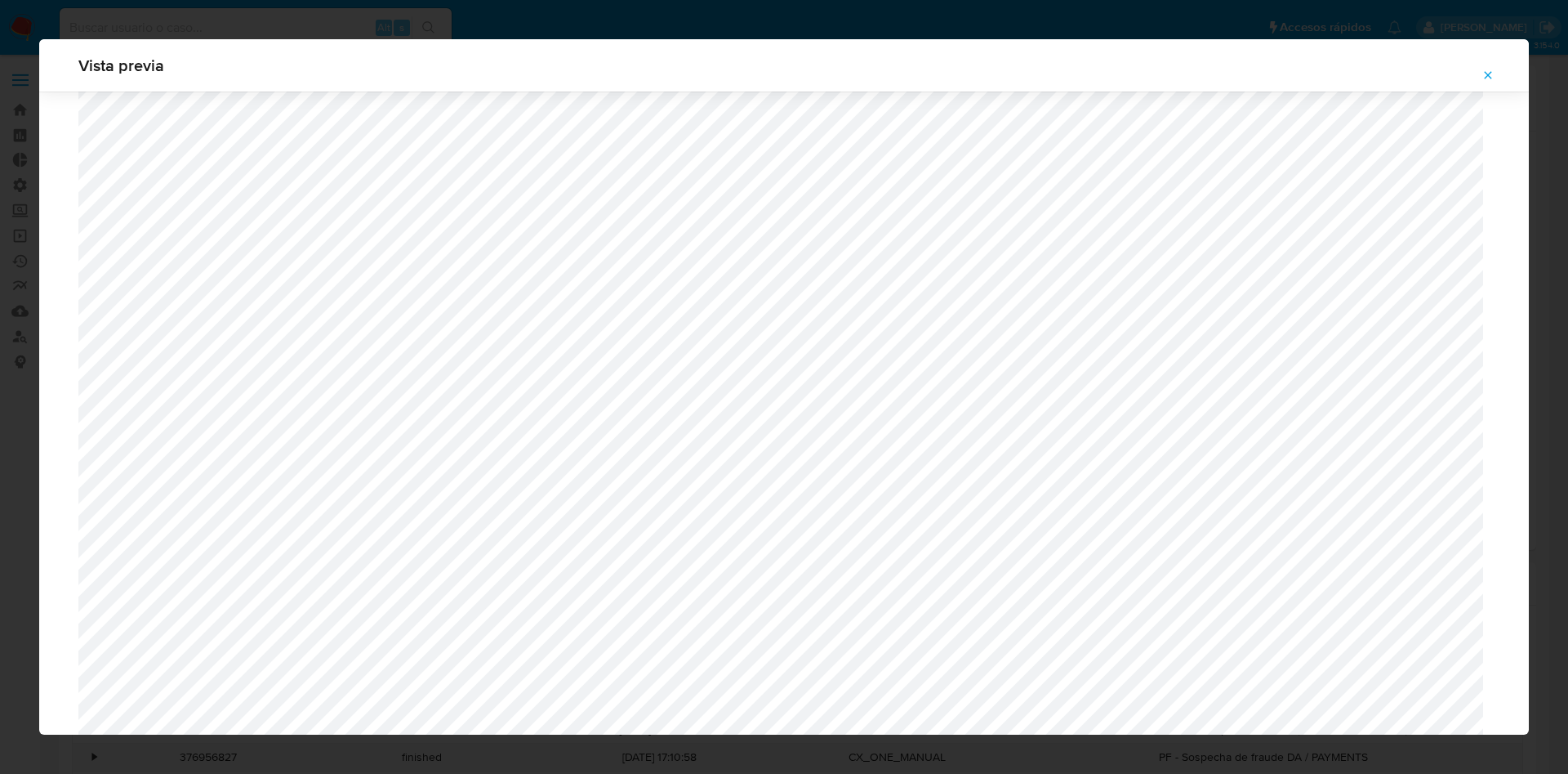
scroll to position [703, 0]
click at [1484, 70] on icon "Attachment preview" at bounding box center [1488, 75] width 13 height 13
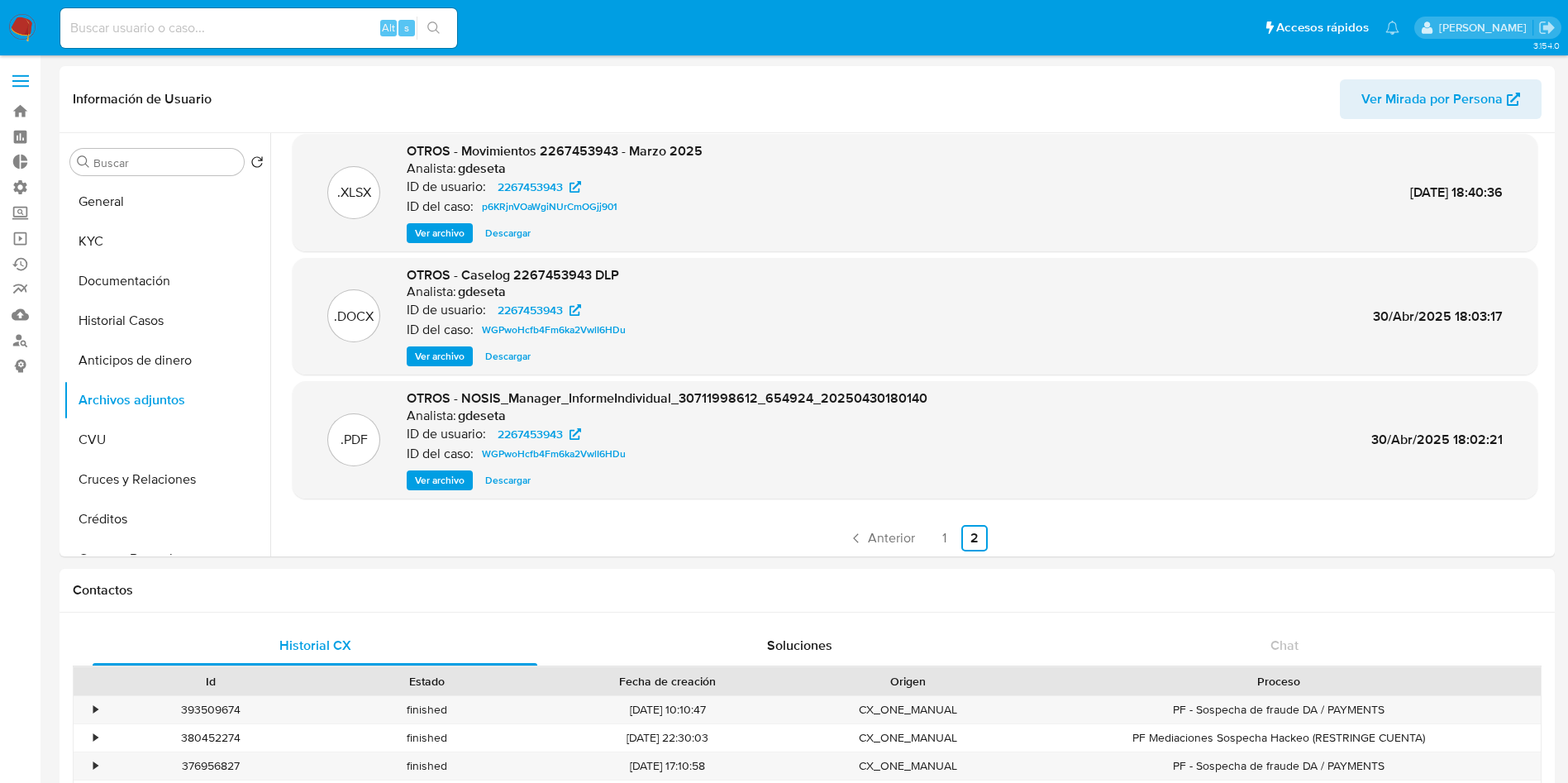
scroll to position [16, 0]
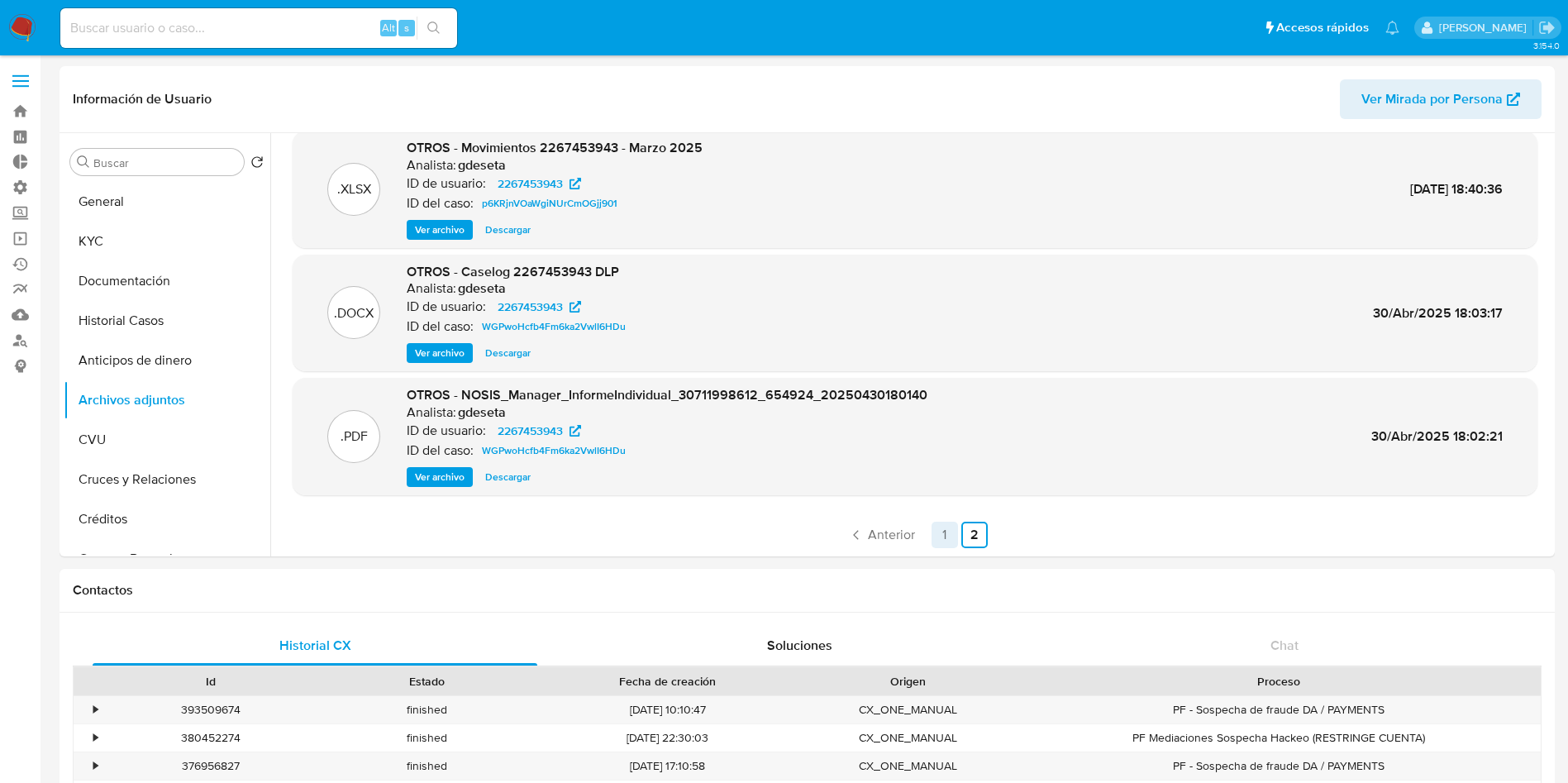
click at [944, 536] on link "1" at bounding box center [944, 534] width 26 height 26
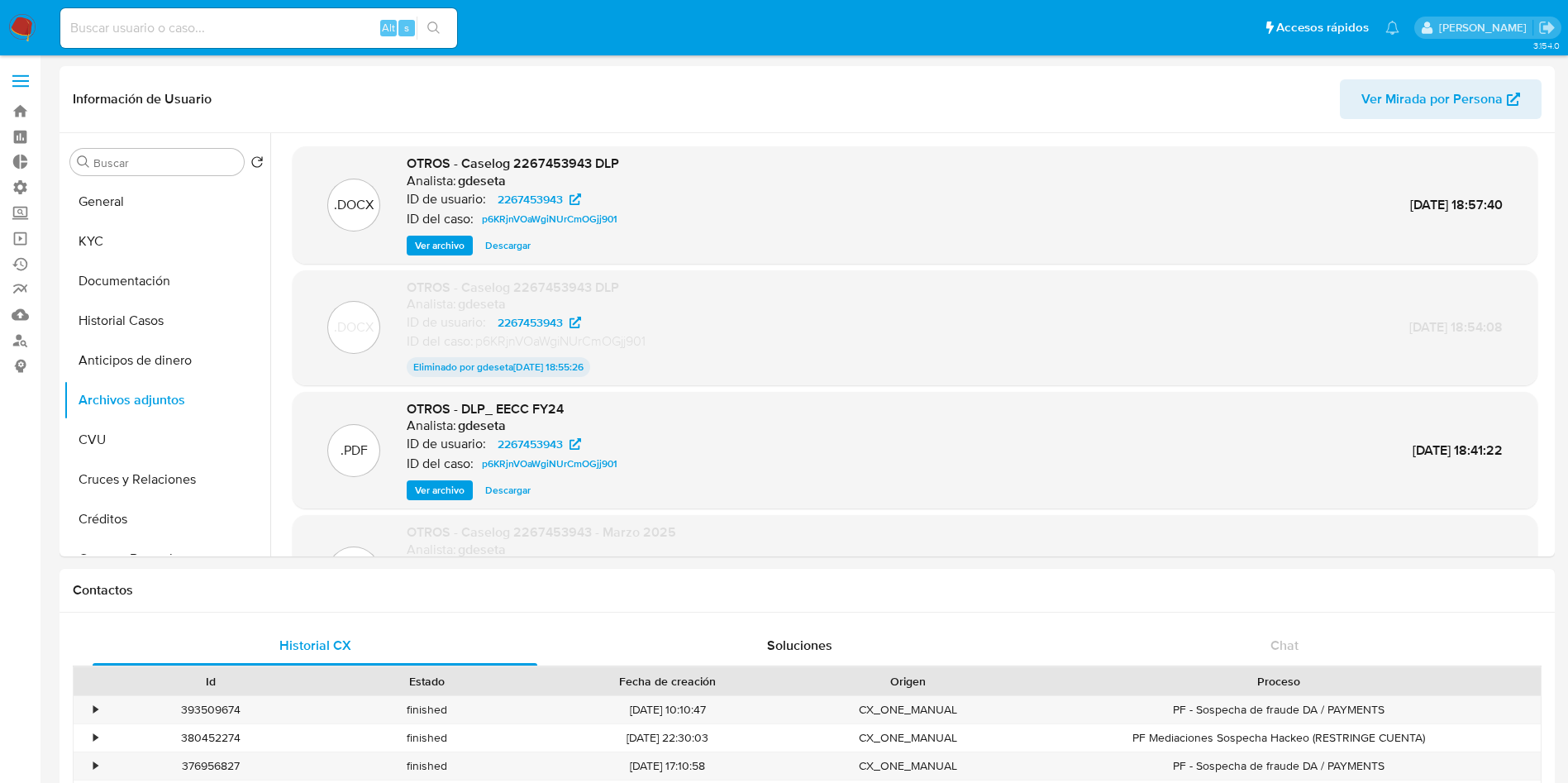
scroll to position [136, 0]
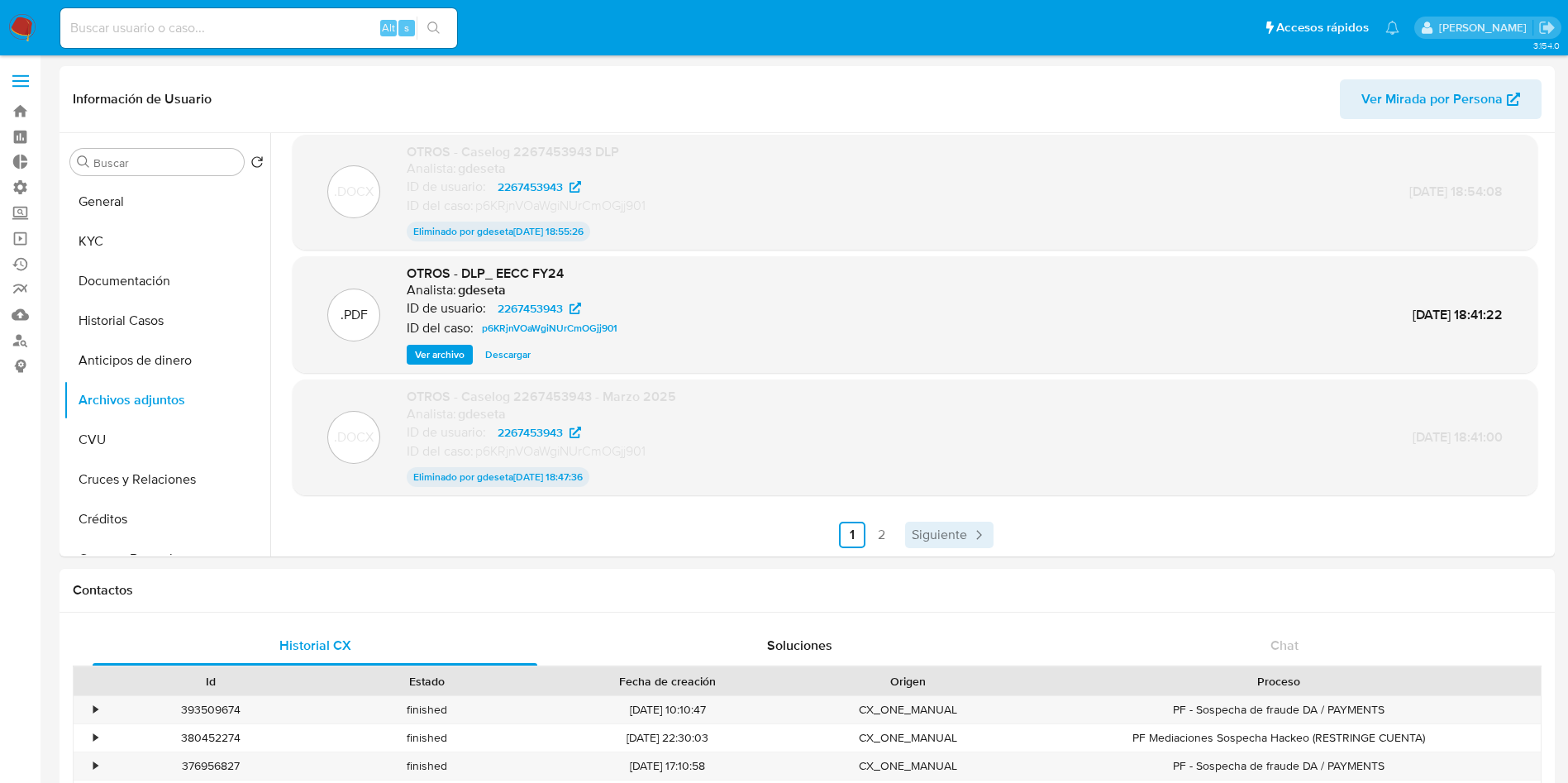
click at [961, 538] on span "Siguiente" at bounding box center [938, 535] width 55 height 14
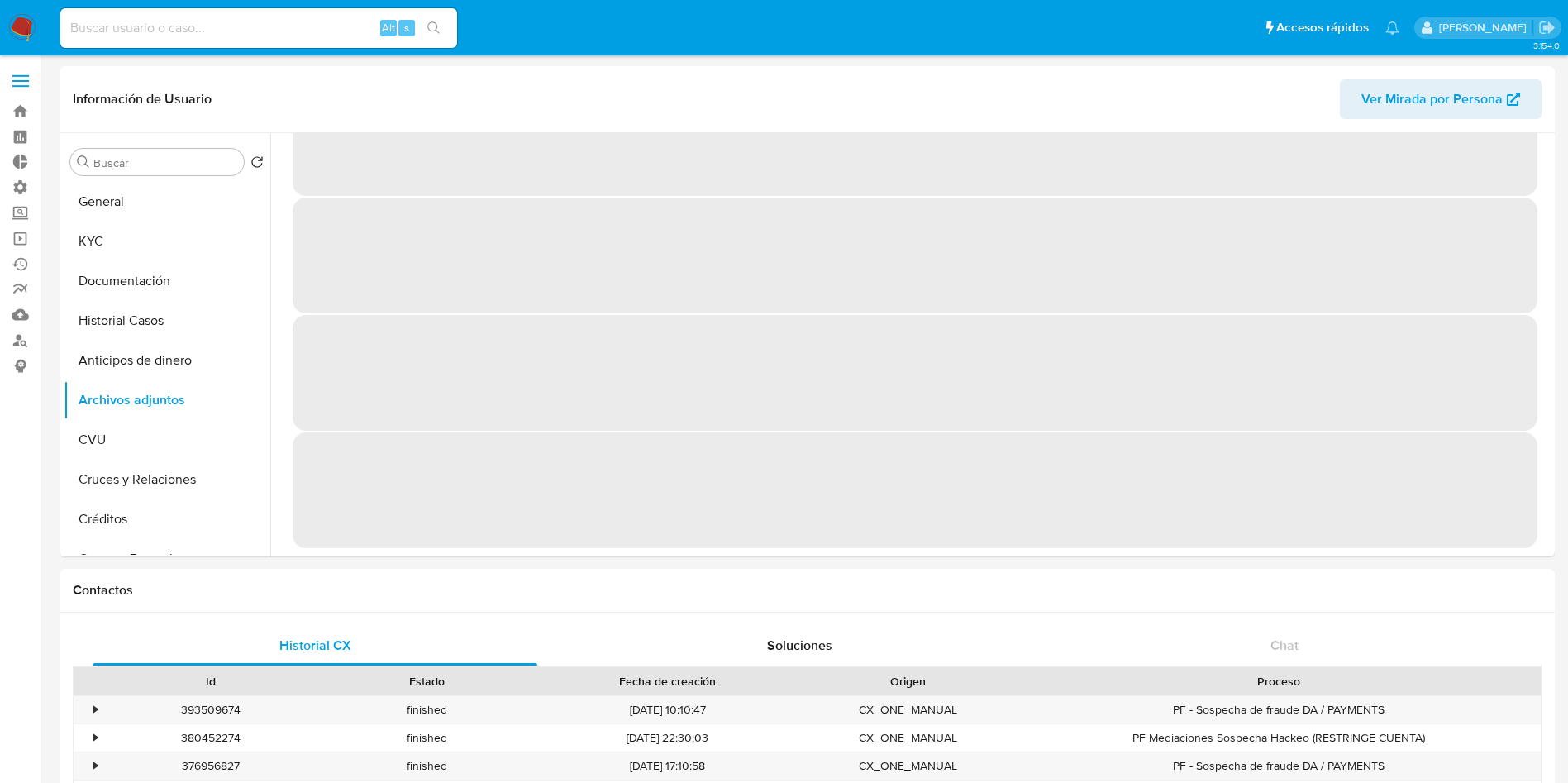
scroll to position [0, 0]
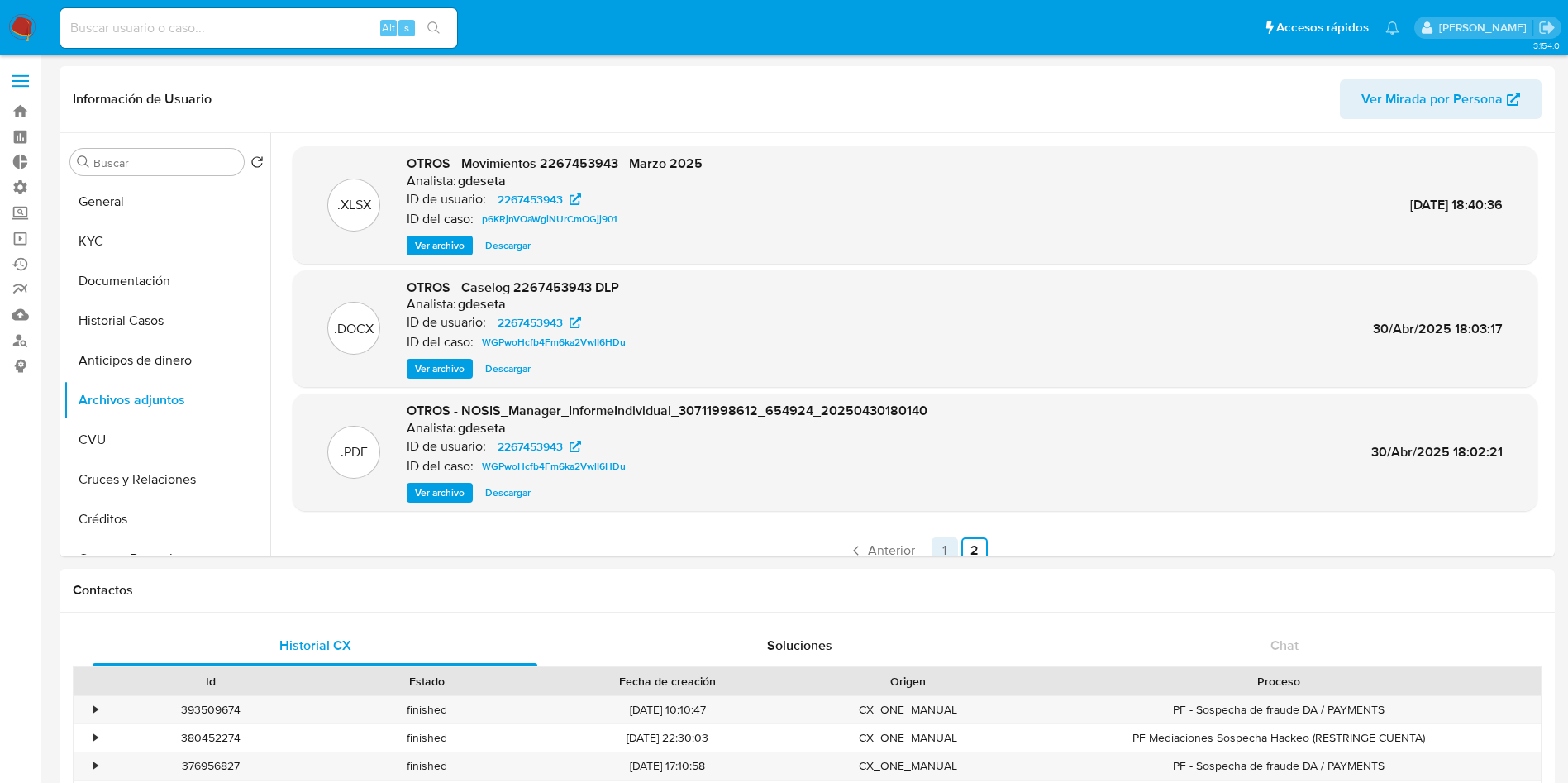
click at [938, 546] on link "1" at bounding box center [944, 550] width 26 height 26
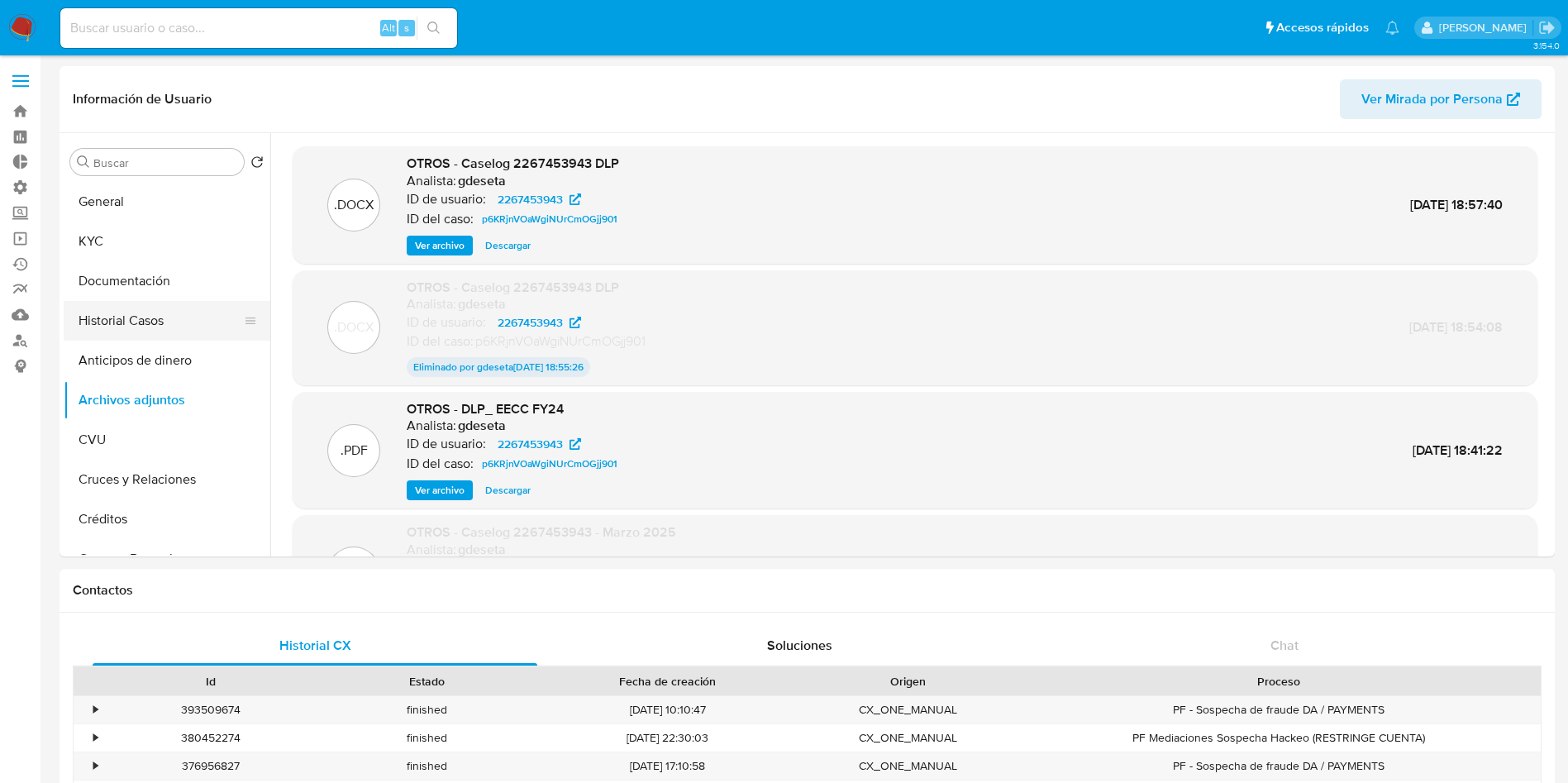
click at [169, 312] on button "Historial Casos" at bounding box center [160, 321] width 193 height 40
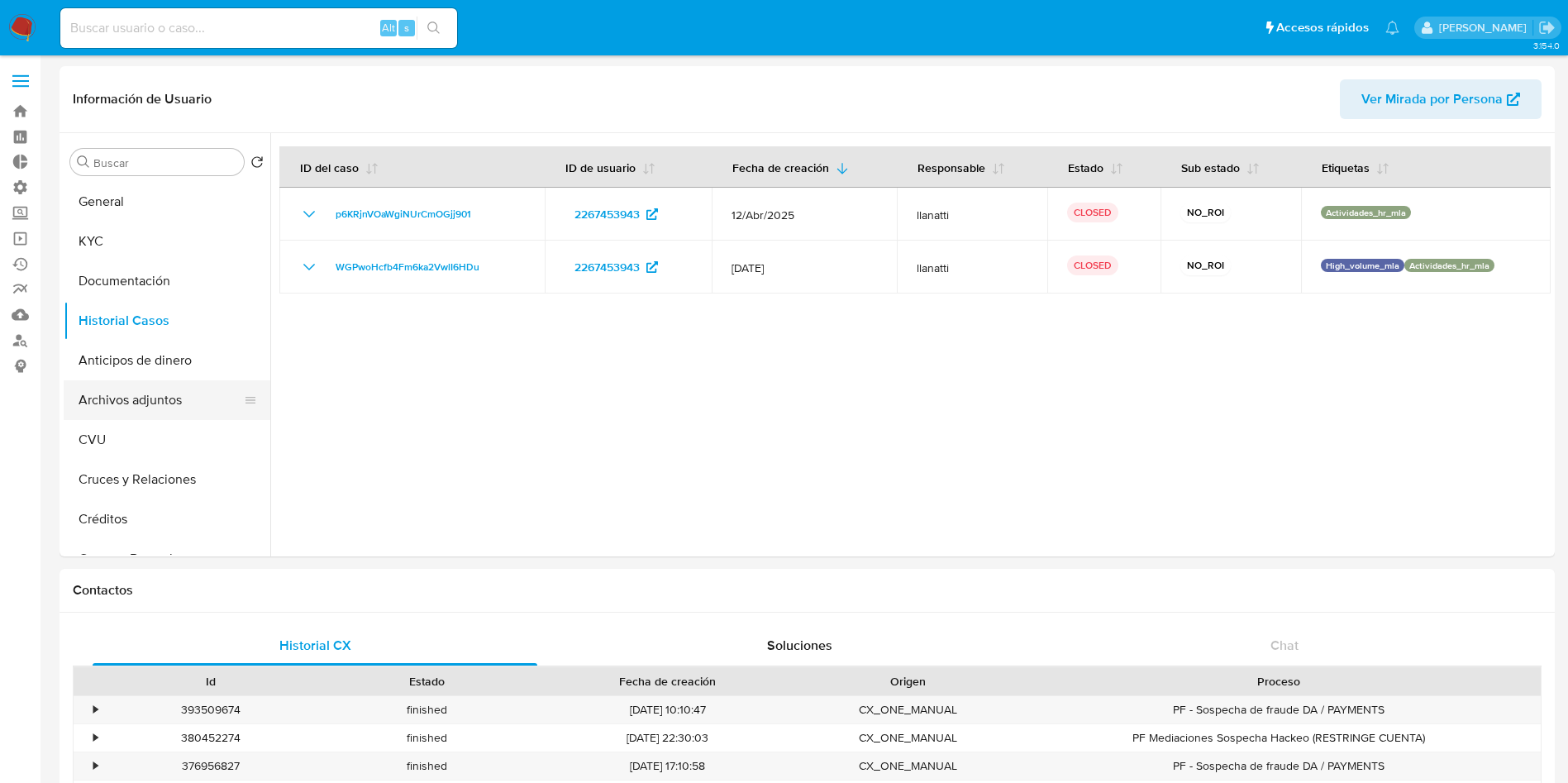
click at [191, 397] on button "Archivos adjuntos" at bounding box center [160, 399] width 193 height 40
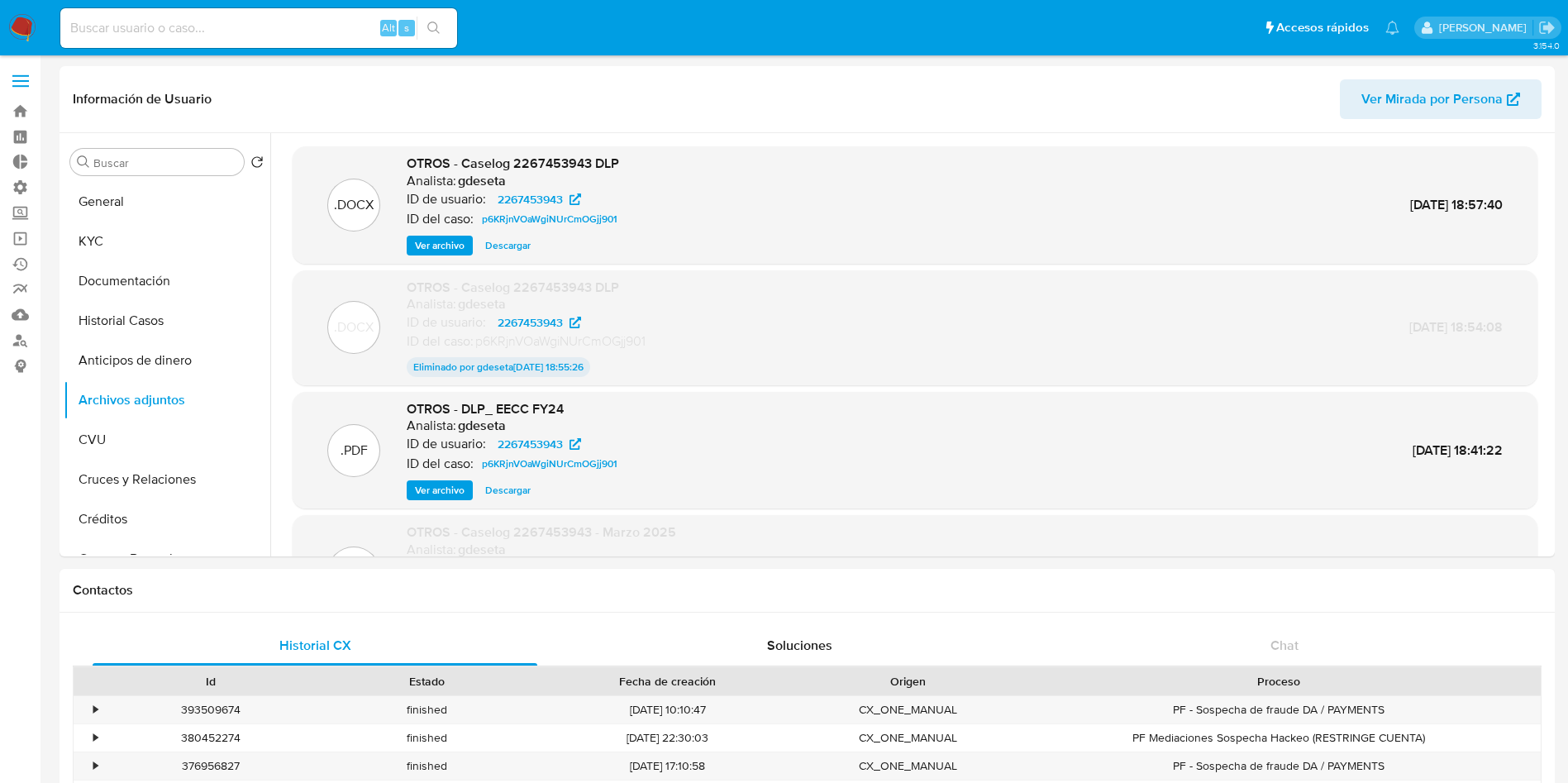
click at [457, 240] on span "Ver archivo" at bounding box center [439, 245] width 50 height 17
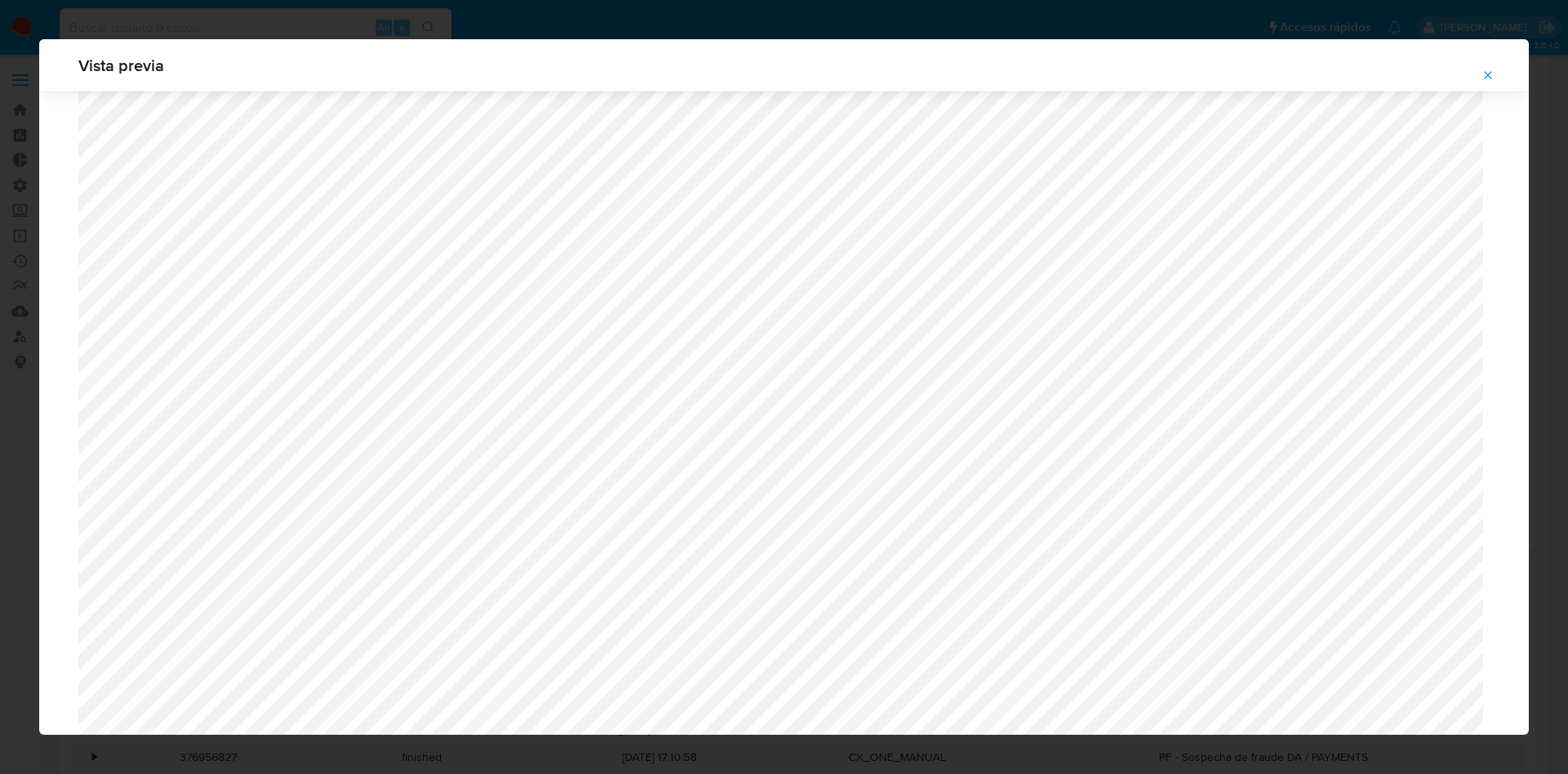
scroll to position [335, 0]
click at [1484, 78] on icon "Attachment preview" at bounding box center [1488, 75] width 13 height 13
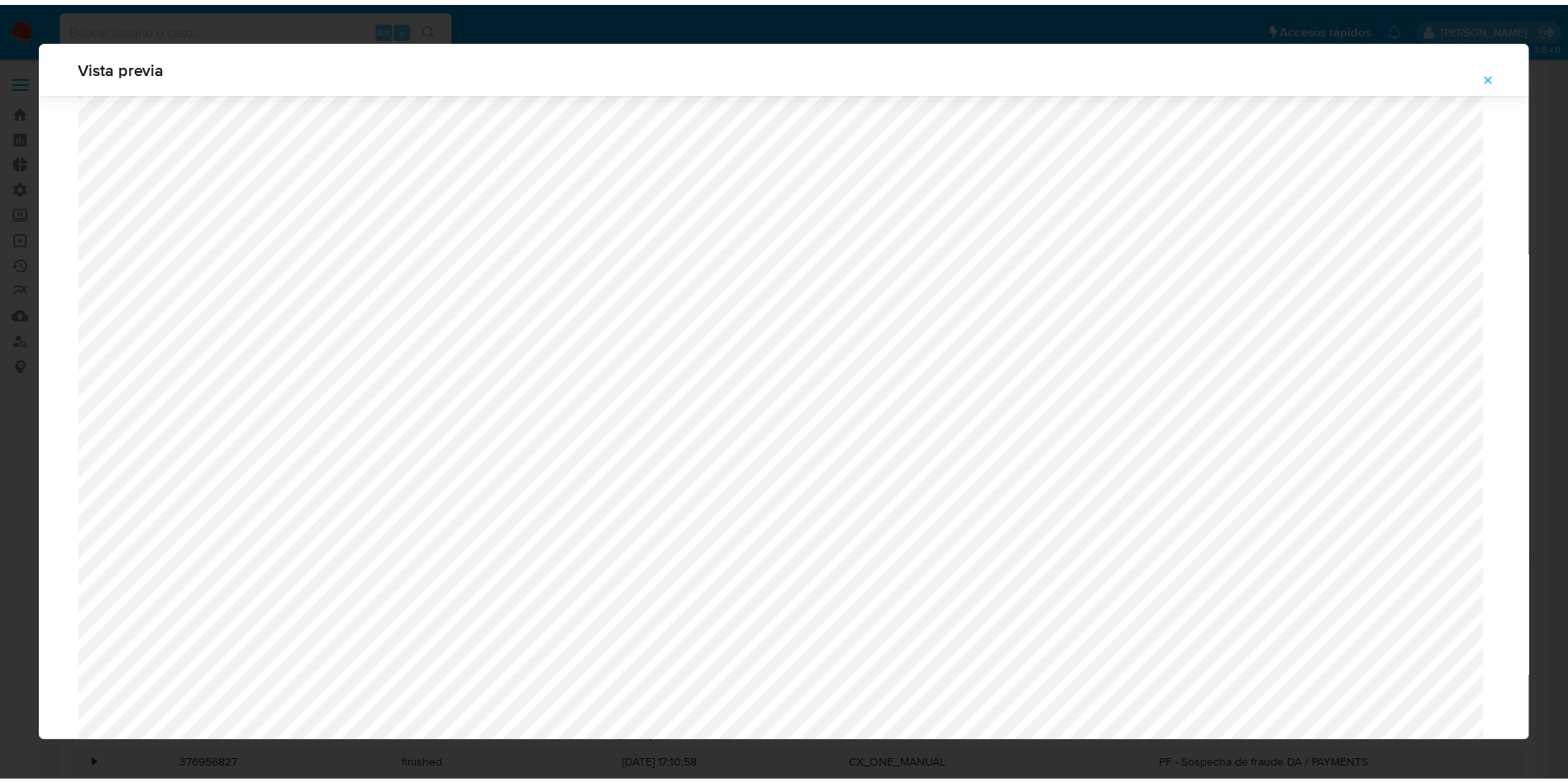
scroll to position [0, 0]
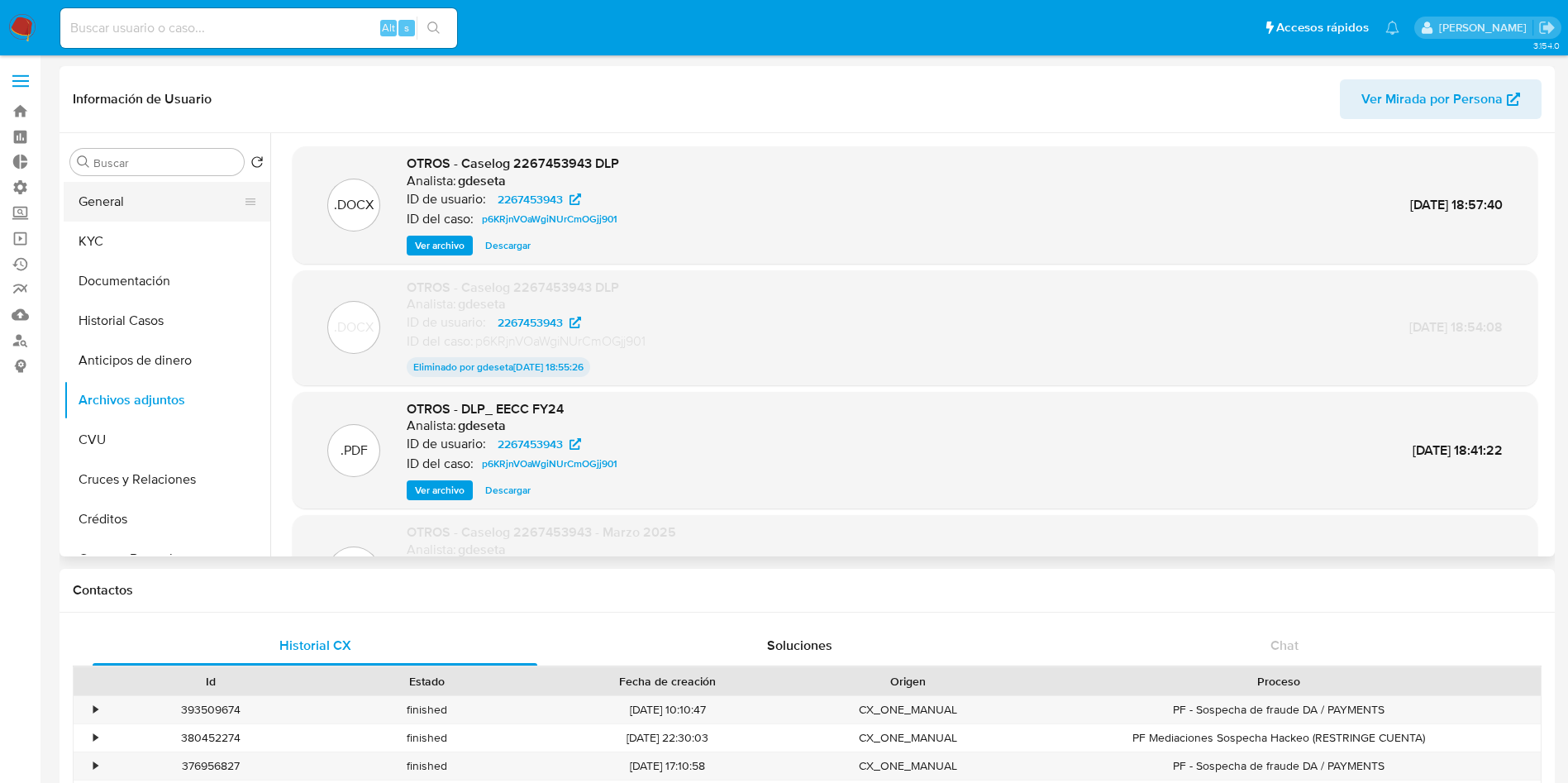
click at [122, 196] on button "General" at bounding box center [160, 201] width 193 height 40
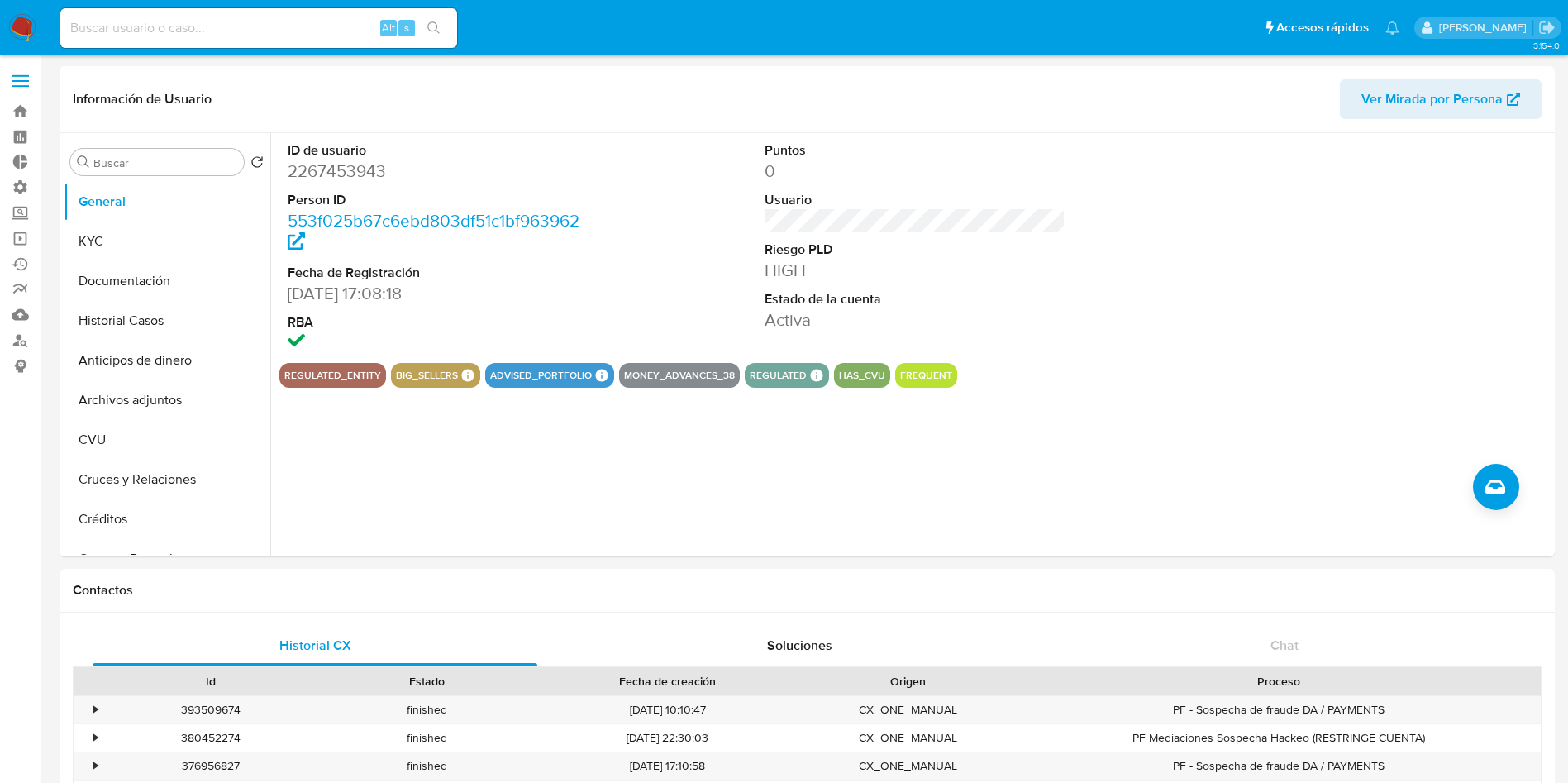
click at [14, 22] on img at bounding box center [22, 27] width 28 height 28
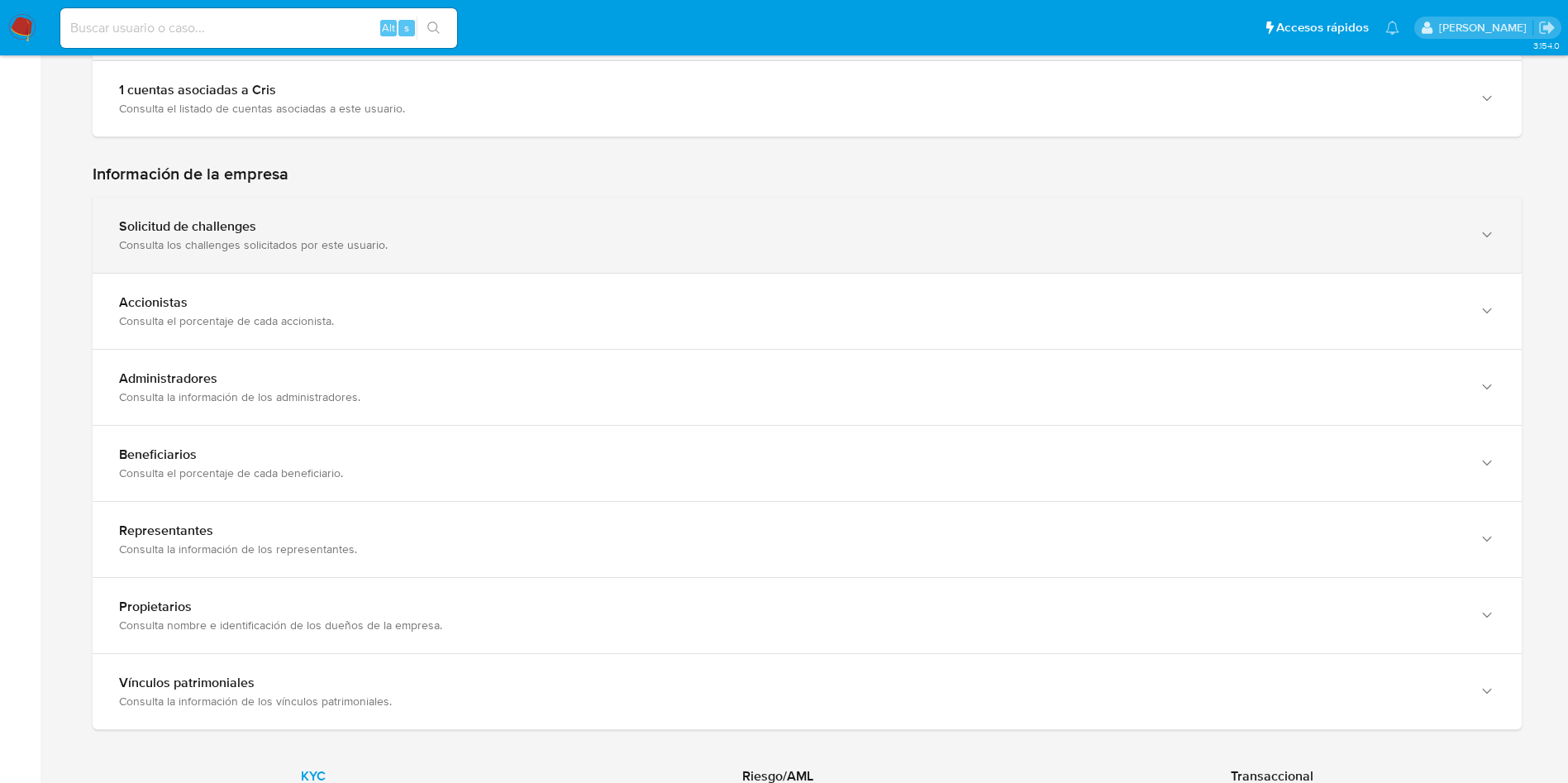
scroll to position [1131, 0]
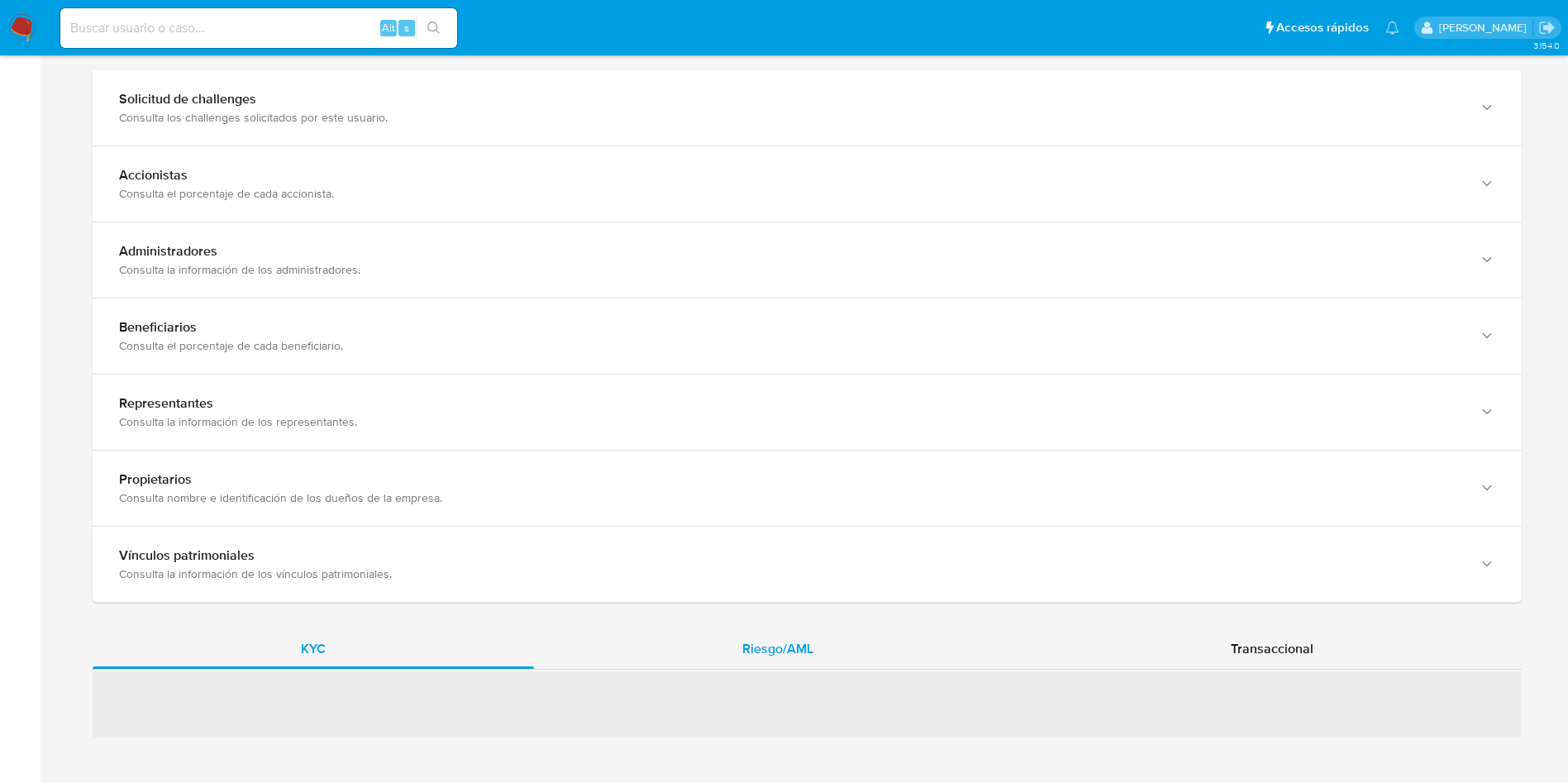
click at [800, 629] on div "Riesgo/AML" at bounding box center [778, 648] width 488 height 40
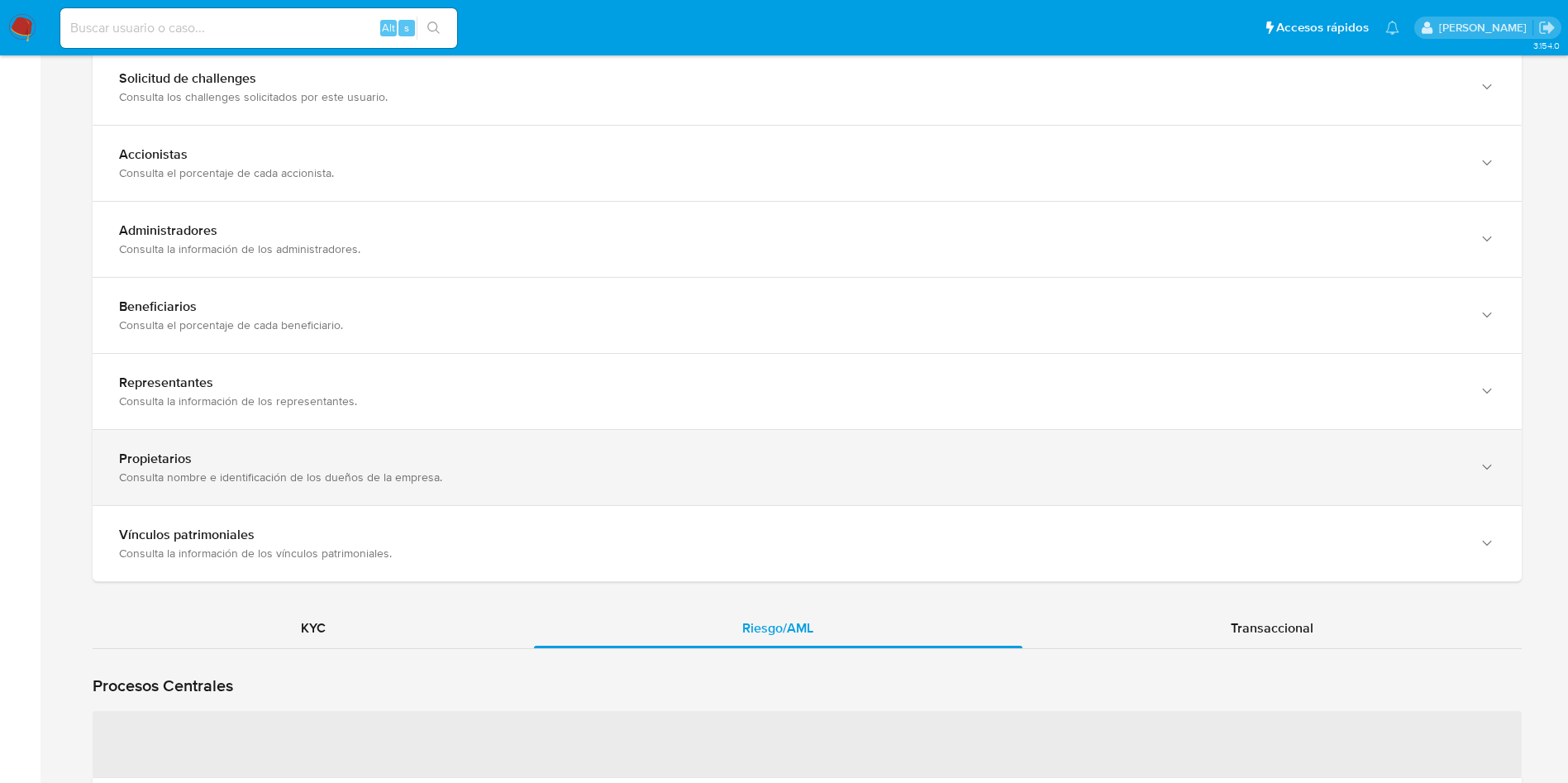
scroll to position [1503, 0]
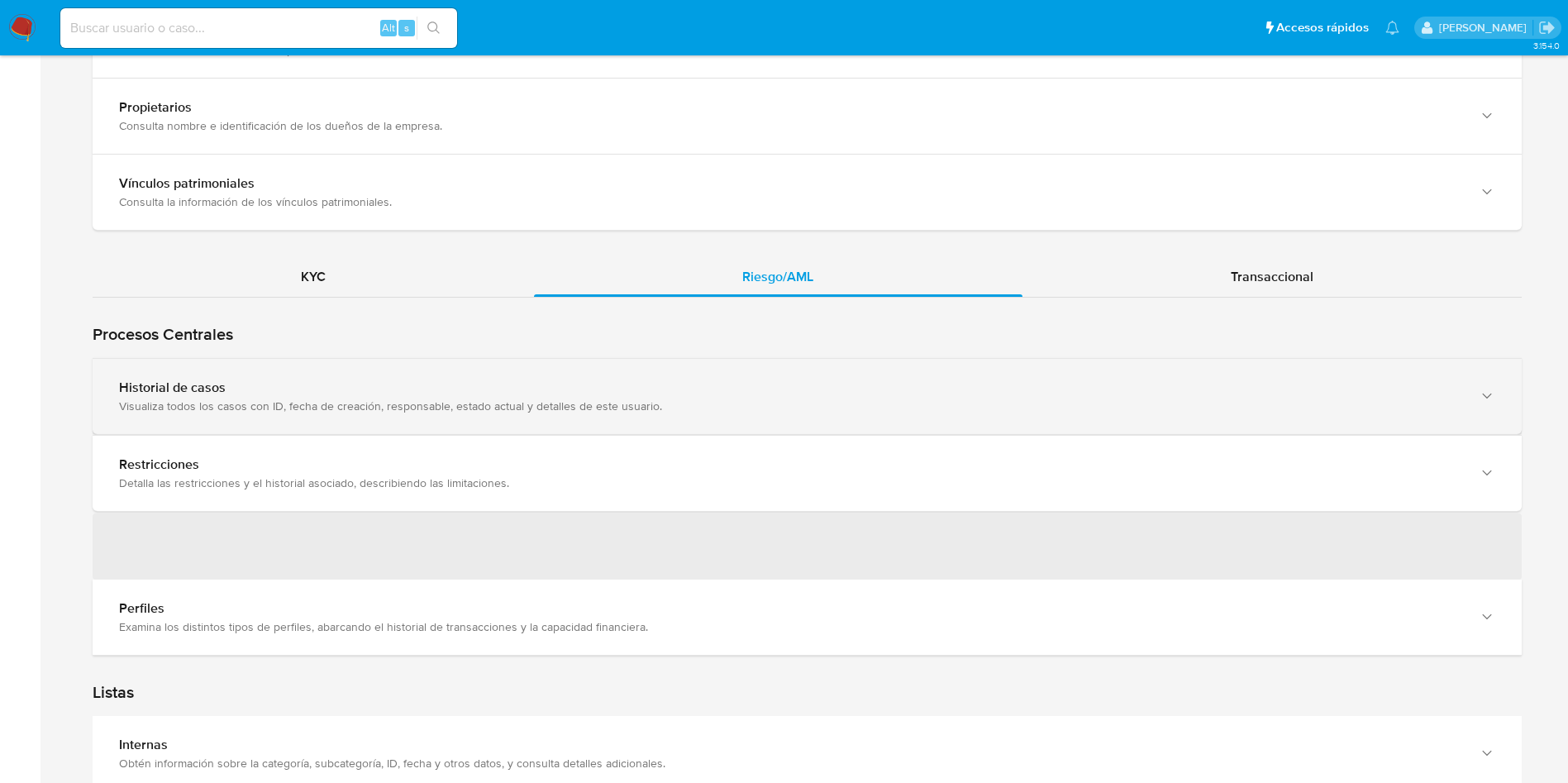
click at [401, 367] on div "Historial de casos Visualiza todos los casos con ID, fecha de creación, respons…" at bounding box center [806, 395] width 1429 height 75
